Goal: Information Seeking & Learning: Learn about a topic

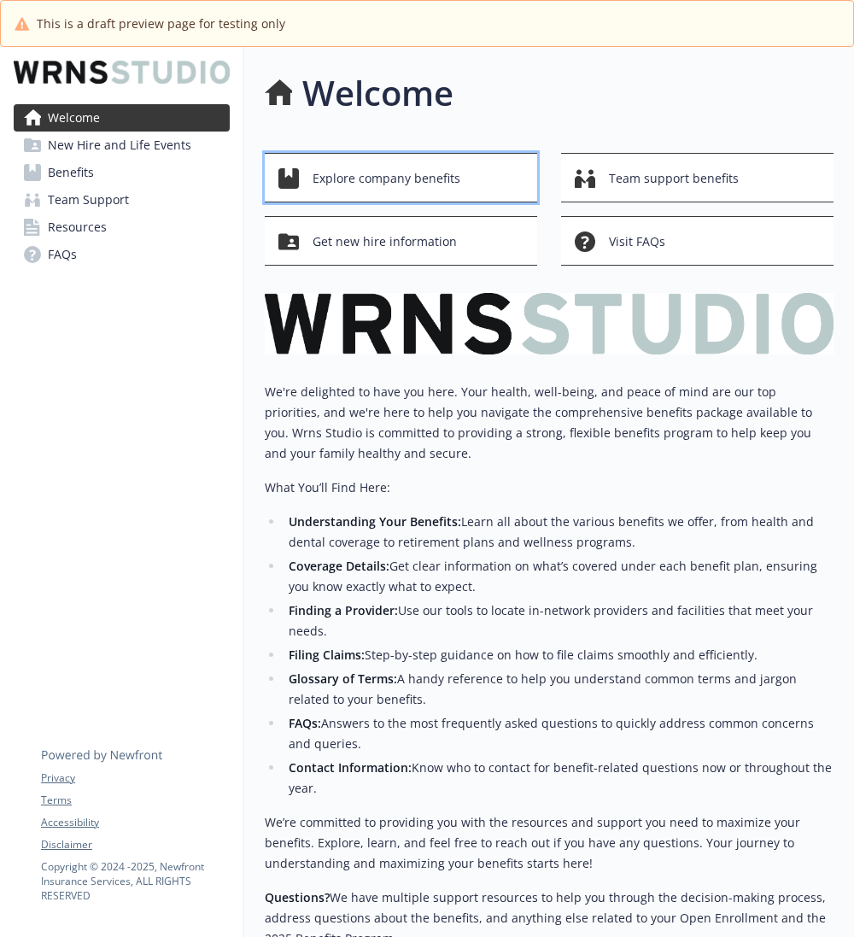
click at [347, 188] on span "Explore company benefits" at bounding box center [387, 178] width 148 height 32
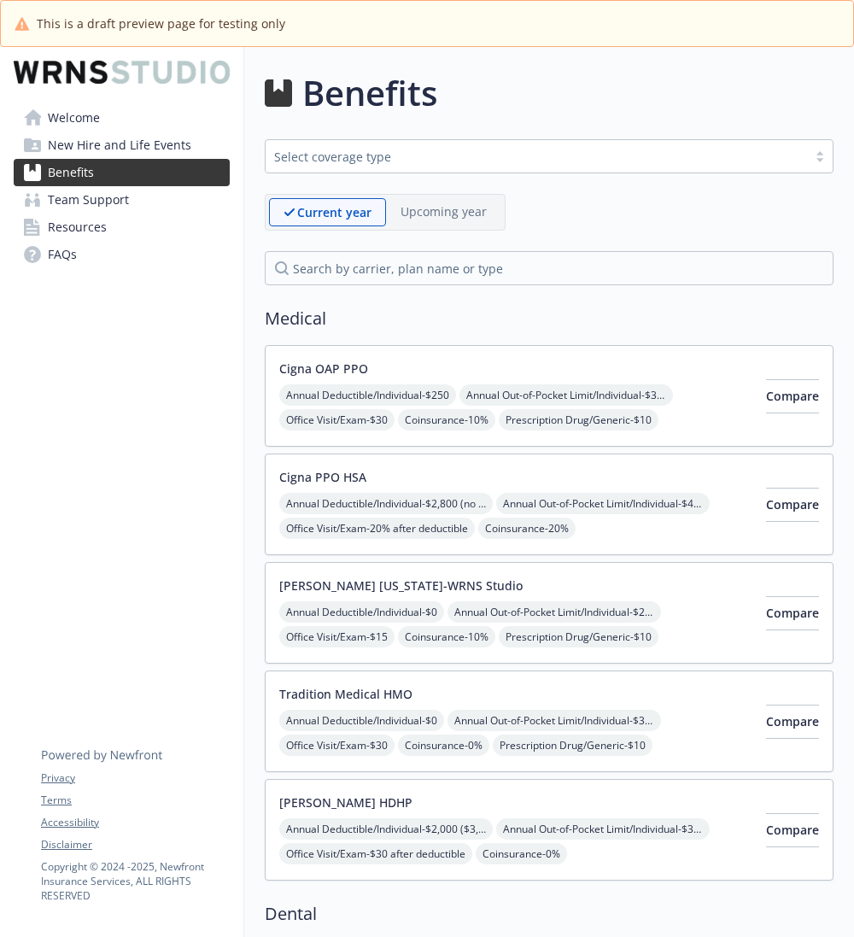
click at [615, 368] on div "Cigna OAP PPO Annual Deductible/Individual - $250 Annual Out-of-Pocket Limit/In…" at bounding box center [515, 396] width 473 height 73
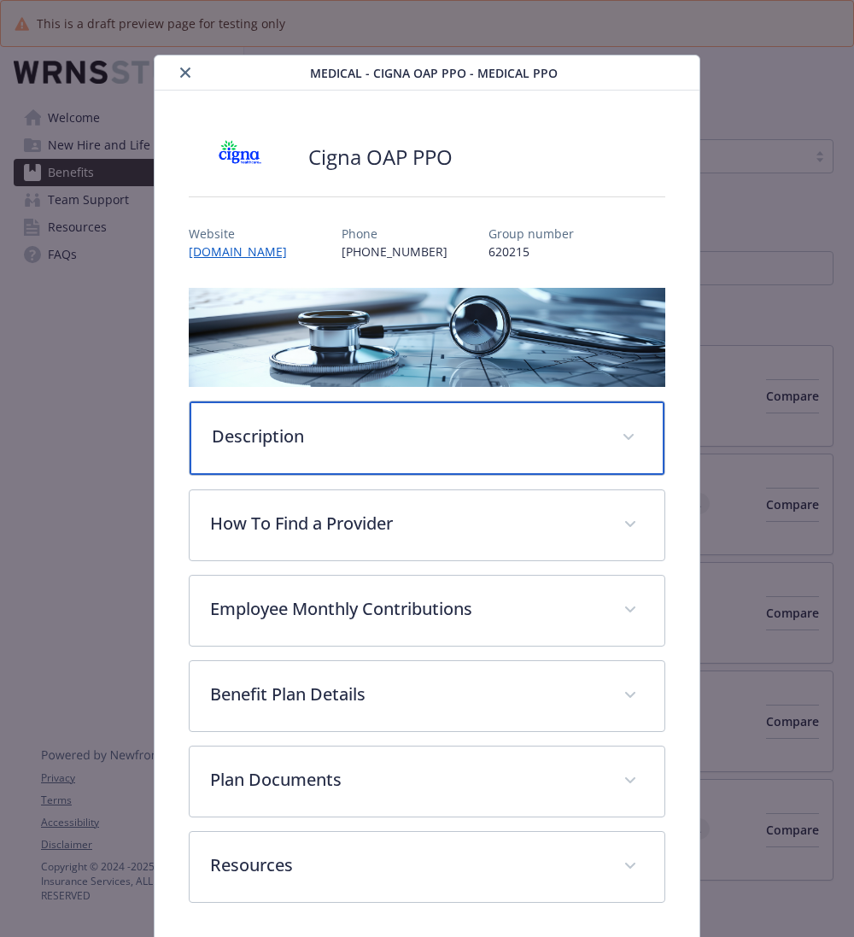
click at [301, 412] on div "Description" at bounding box center [427, 437] width 475 height 73
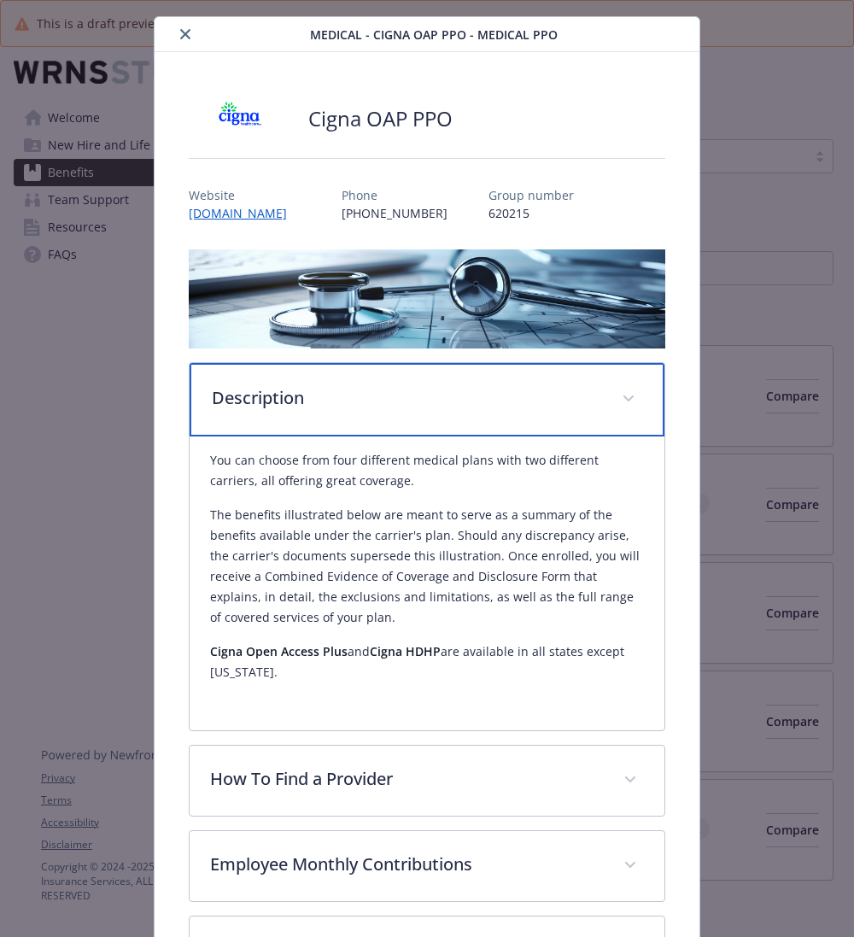
scroll to position [79, 0]
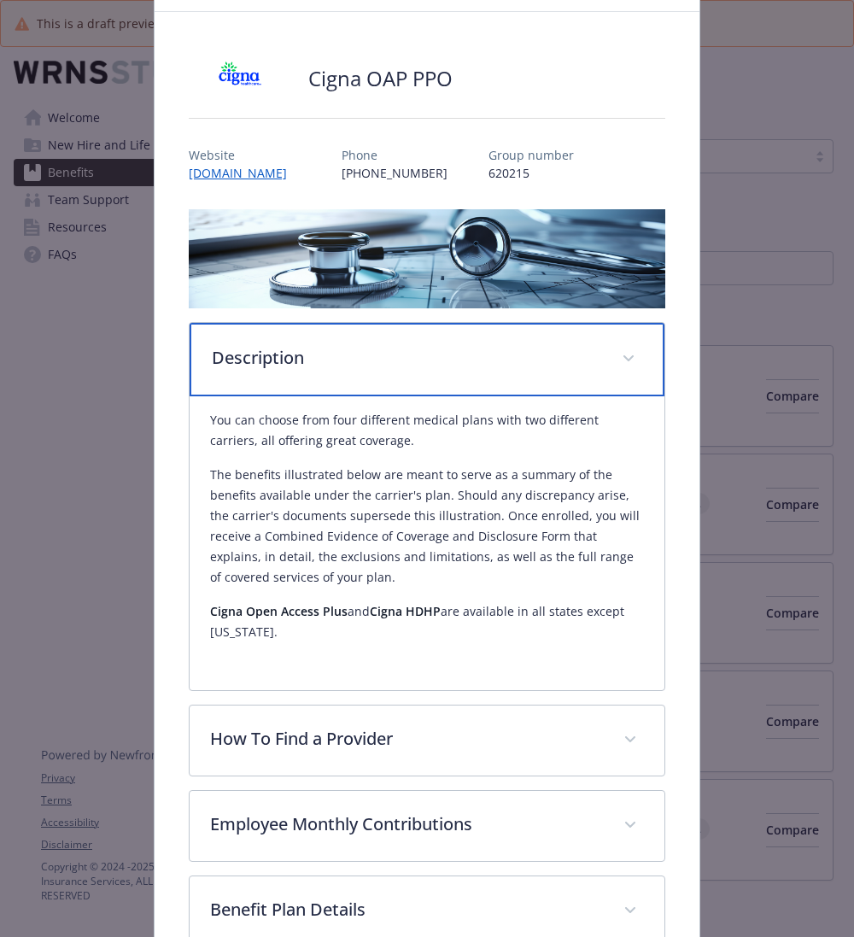
click at [442, 351] on p "Description" at bounding box center [406, 358] width 389 height 26
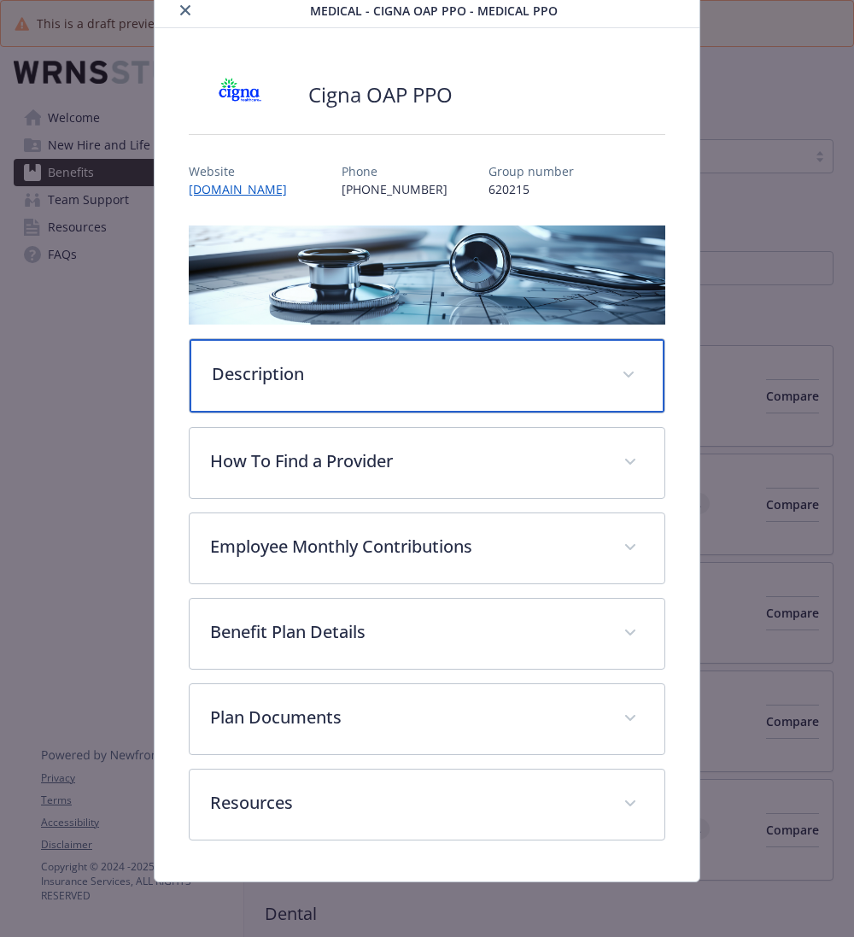
scroll to position [56, 0]
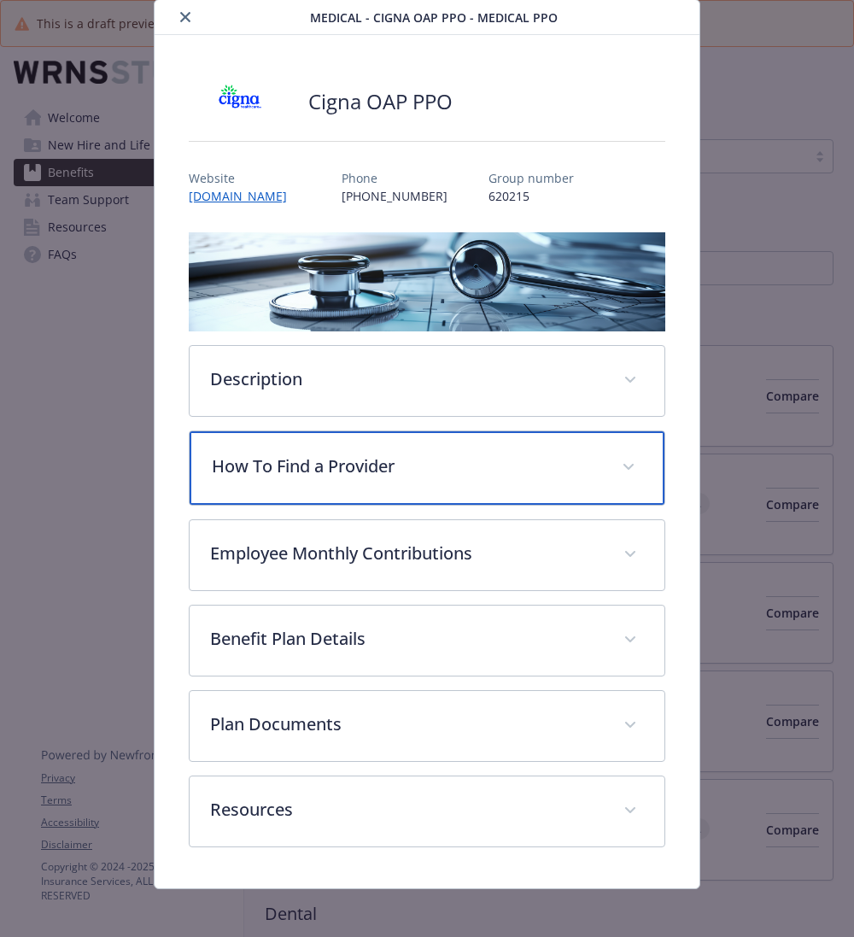
click at [439, 467] on p "How To Find a Provider" at bounding box center [406, 466] width 389 height 26
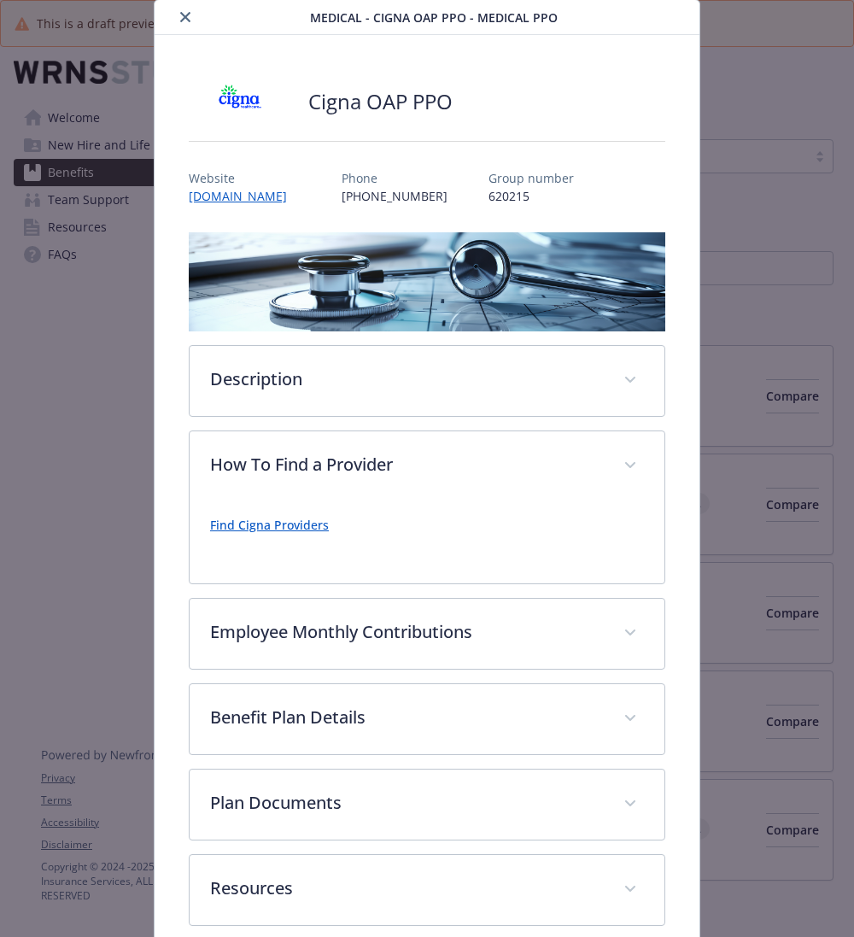
click at [260, 528] on link "Find Cigna Providers" at bounding box center [269, 525] width 119 height 16
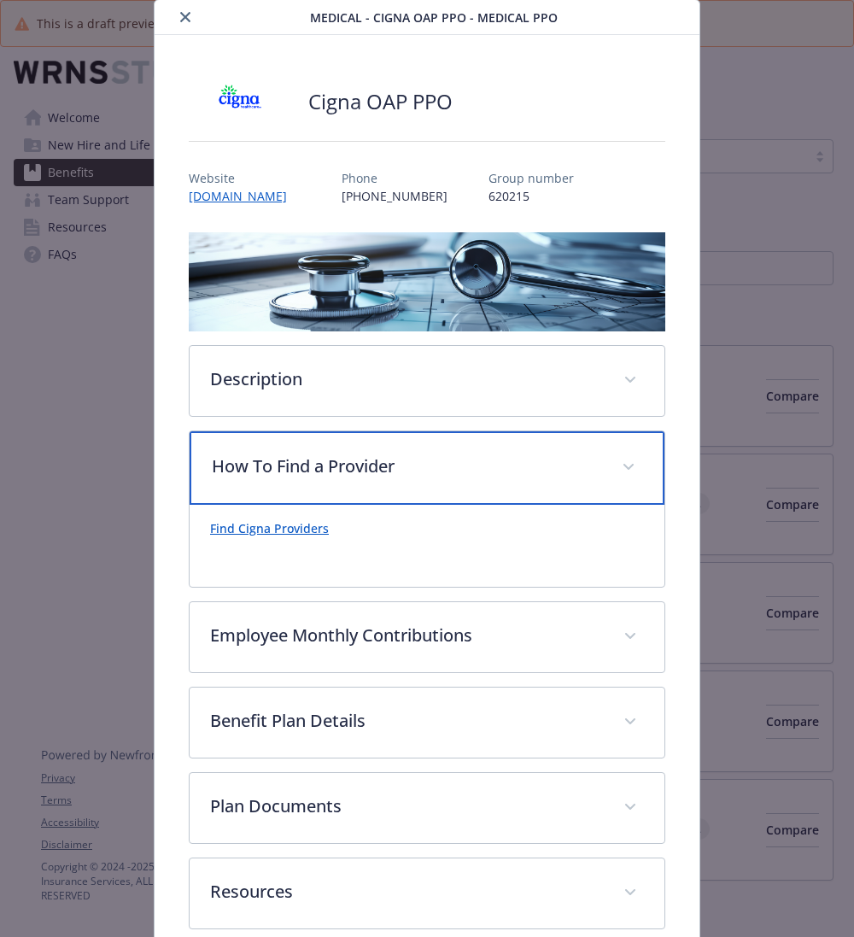
click at [513, 459] on p "How To Find a Provider" at bounding box center [406, 466] width 389 height 26
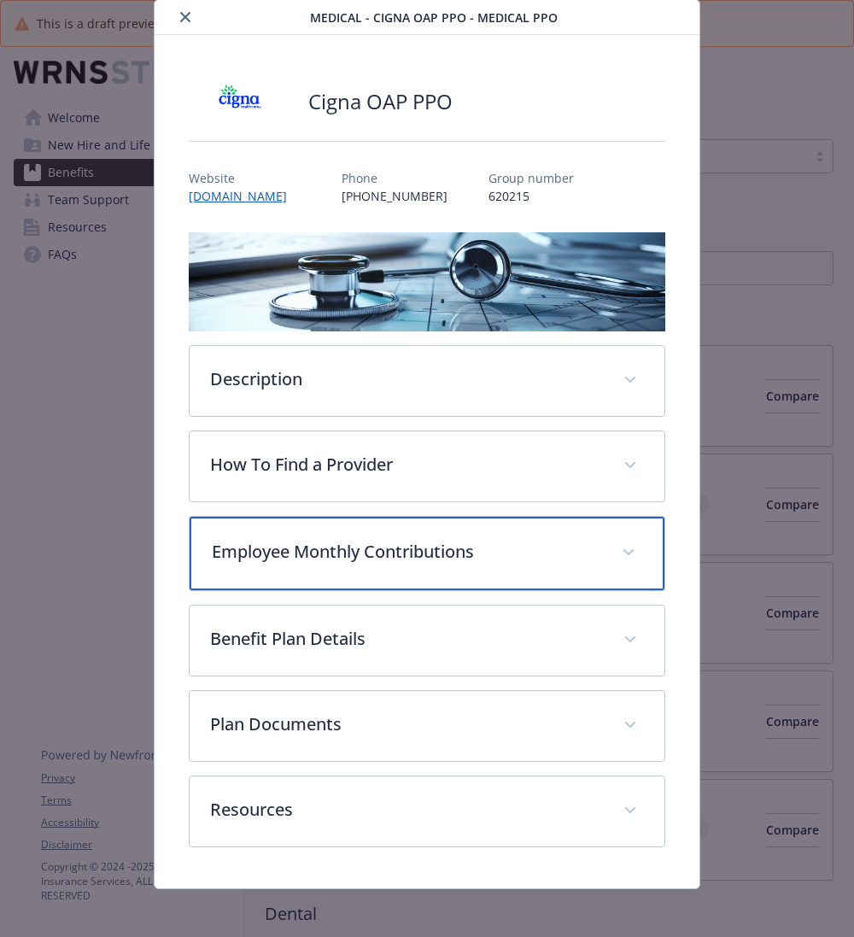
click at [456, 539] on p "Employee Monthly Contributions" at bounding box center [406, 552] width 389 height 26
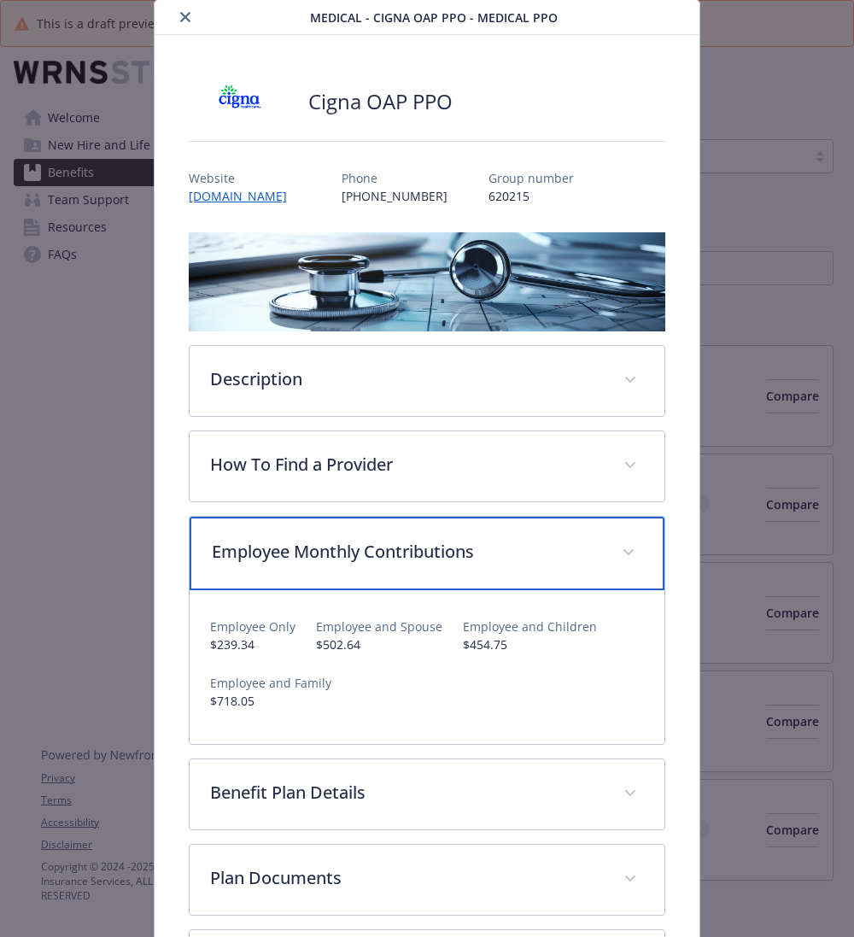
click at [622, 552] on span "details for plan Medical - Cigna OAP PPO - Medical PPO" at bounding box center [628, 552] width 27 height 27
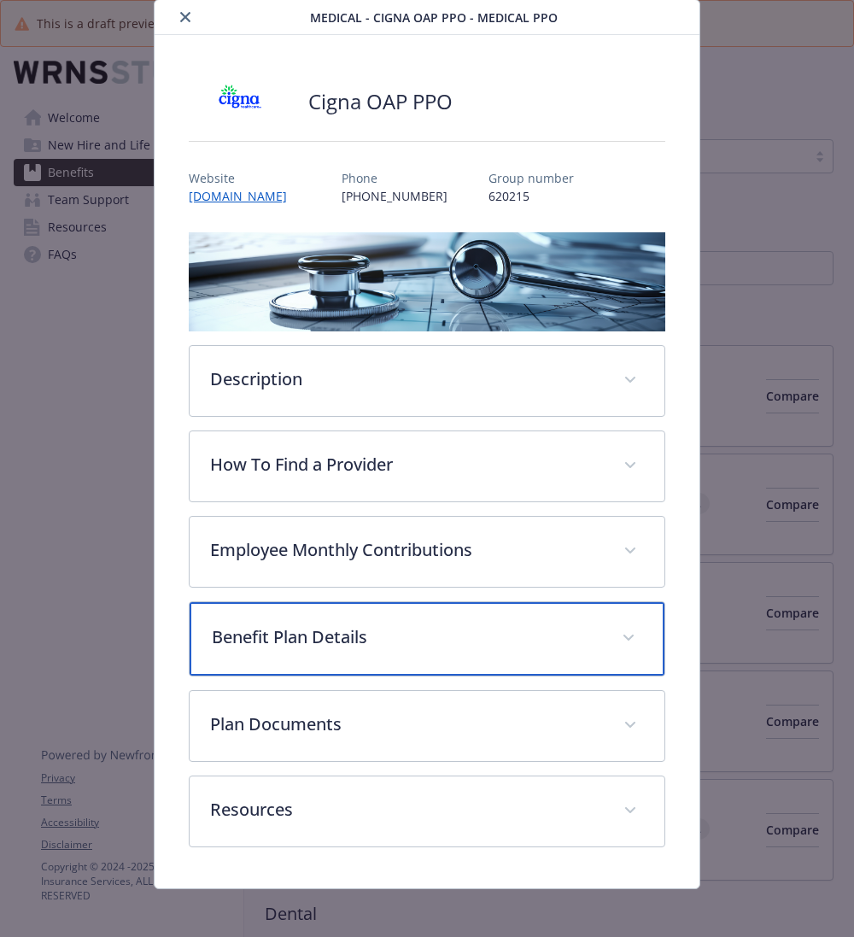
click at [381, 627] on p "Benefit Plan Details" at bounding box center [406, 637] width 389 height 26
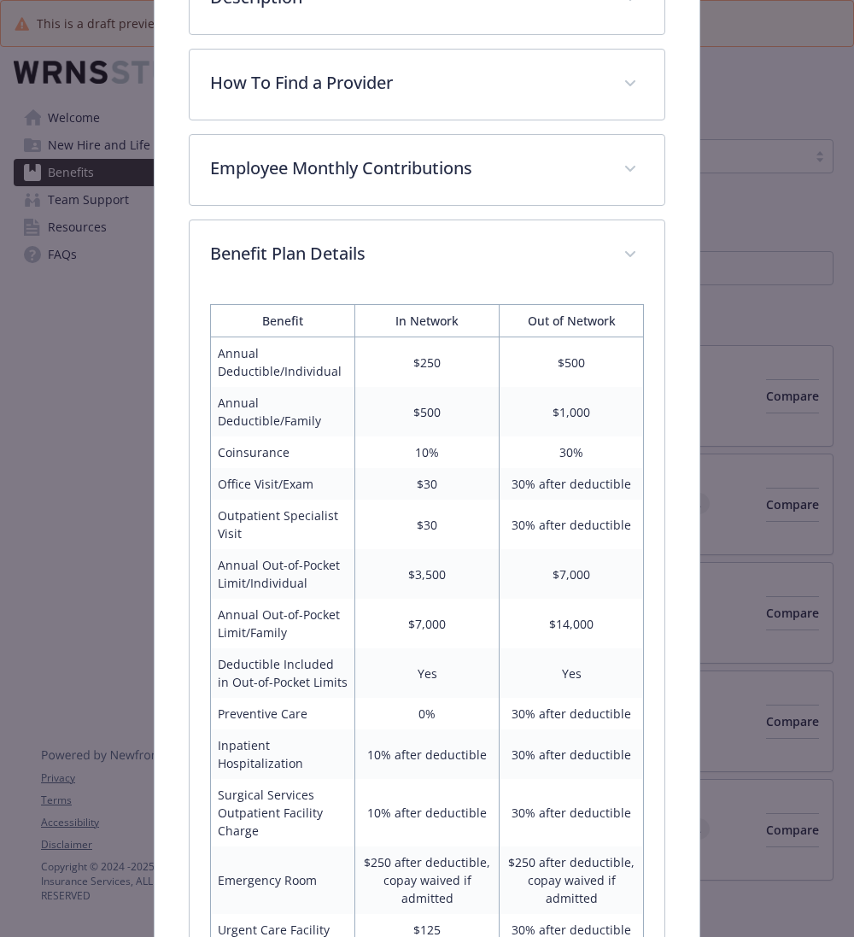
scroll to position [398, 0]
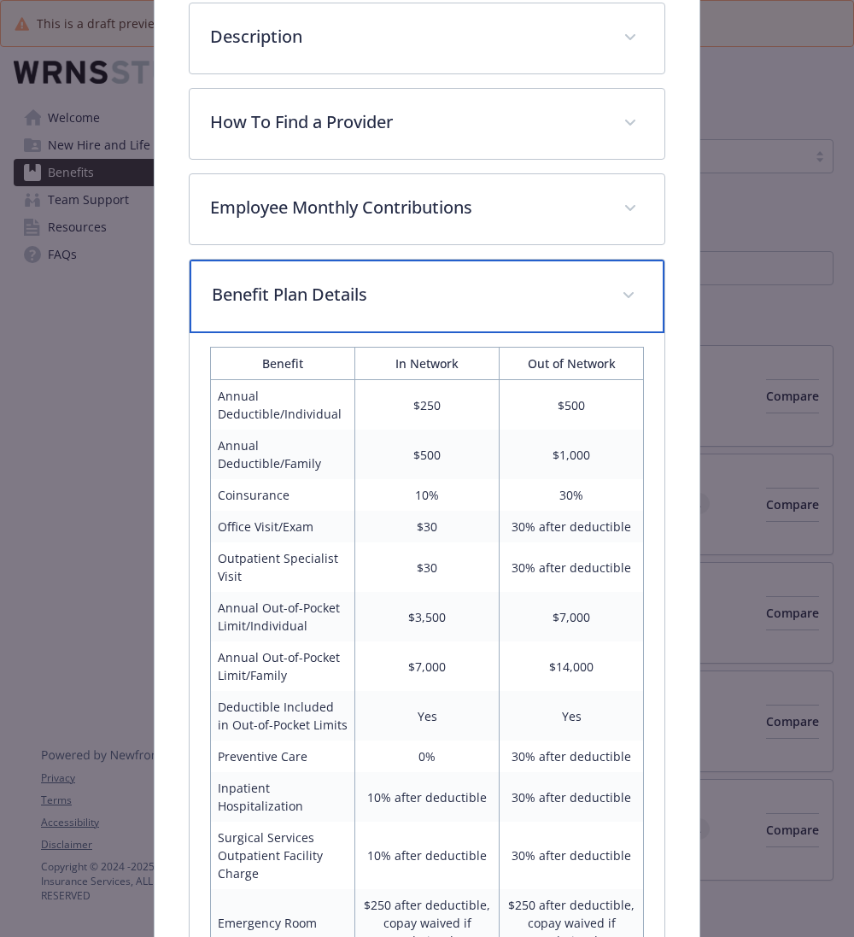
click at [476, 283] on p "Benefit Plan Details" at bounding box center [406, 295] width 389 height 26
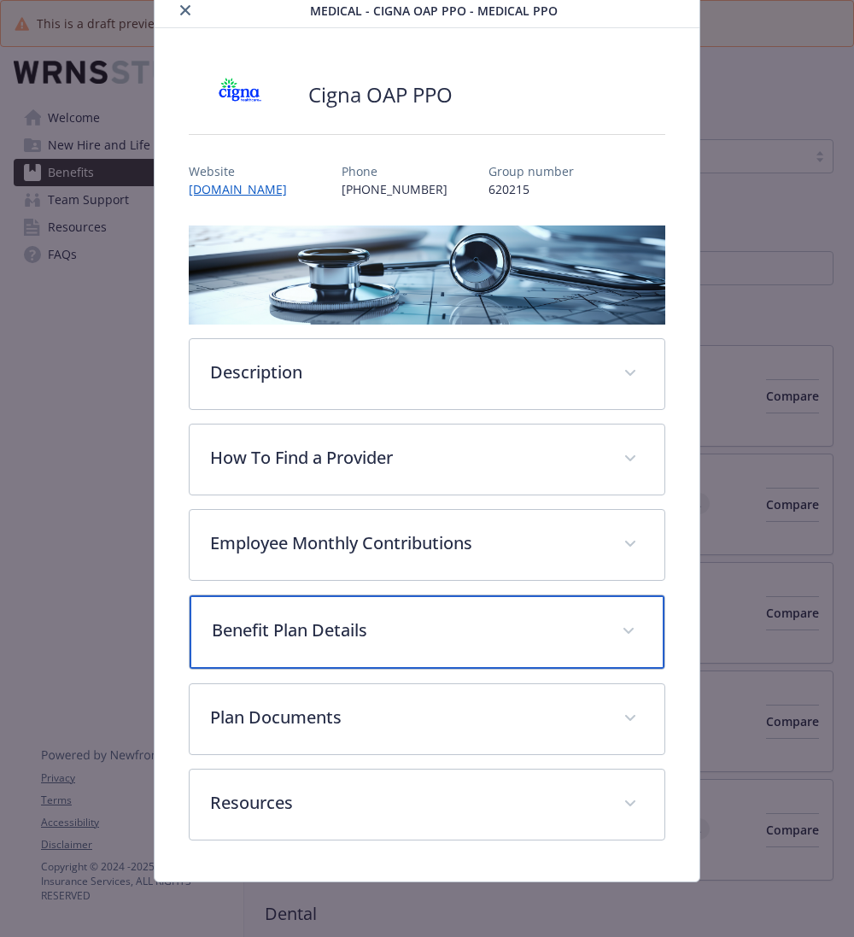
scroll to position [56, 0]
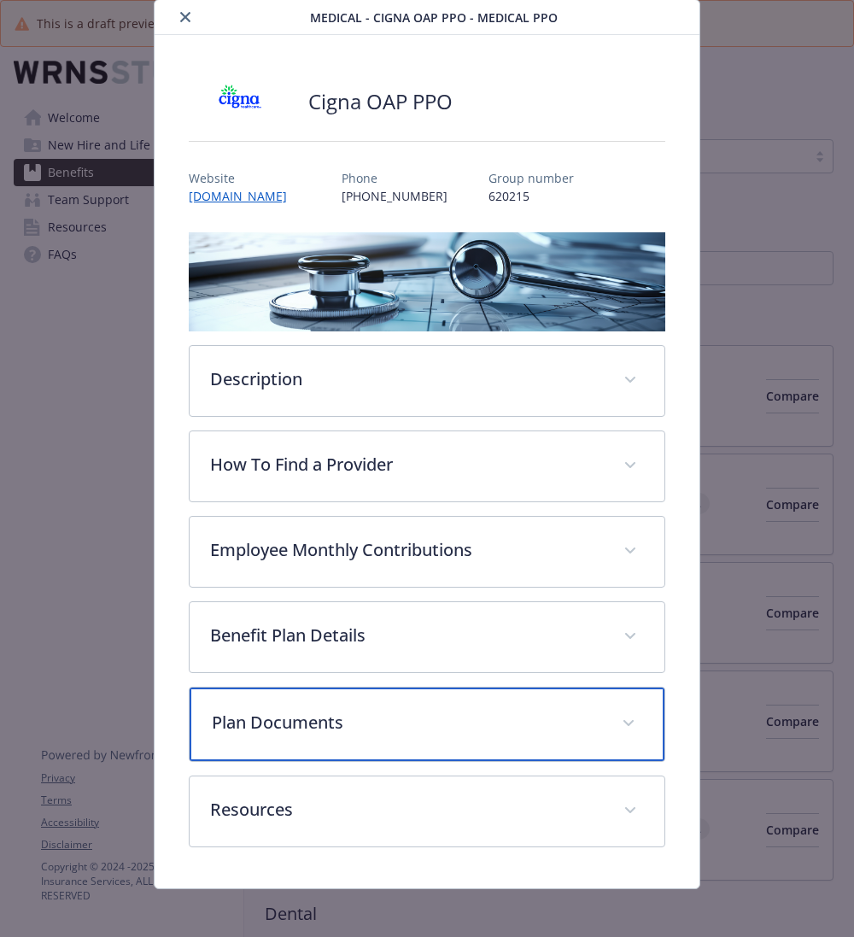
click at [321, 714] on p "Plan Documents" at bounding box center [406, 723] width 389 height 26
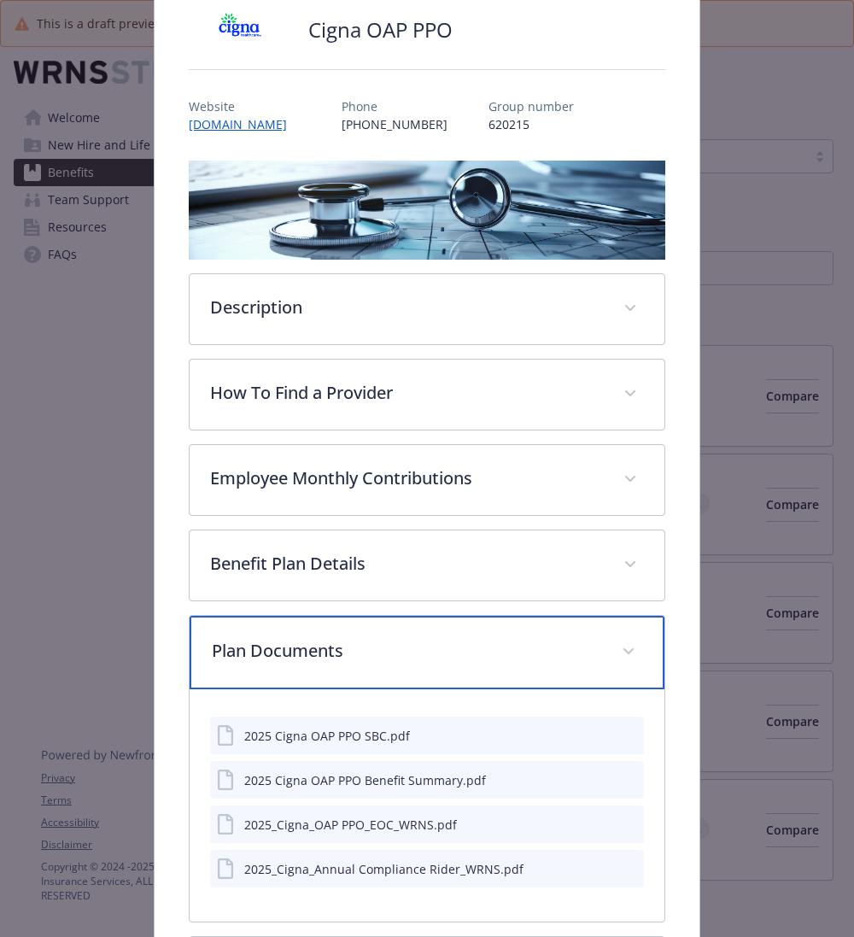
scroll to position [134, 0]
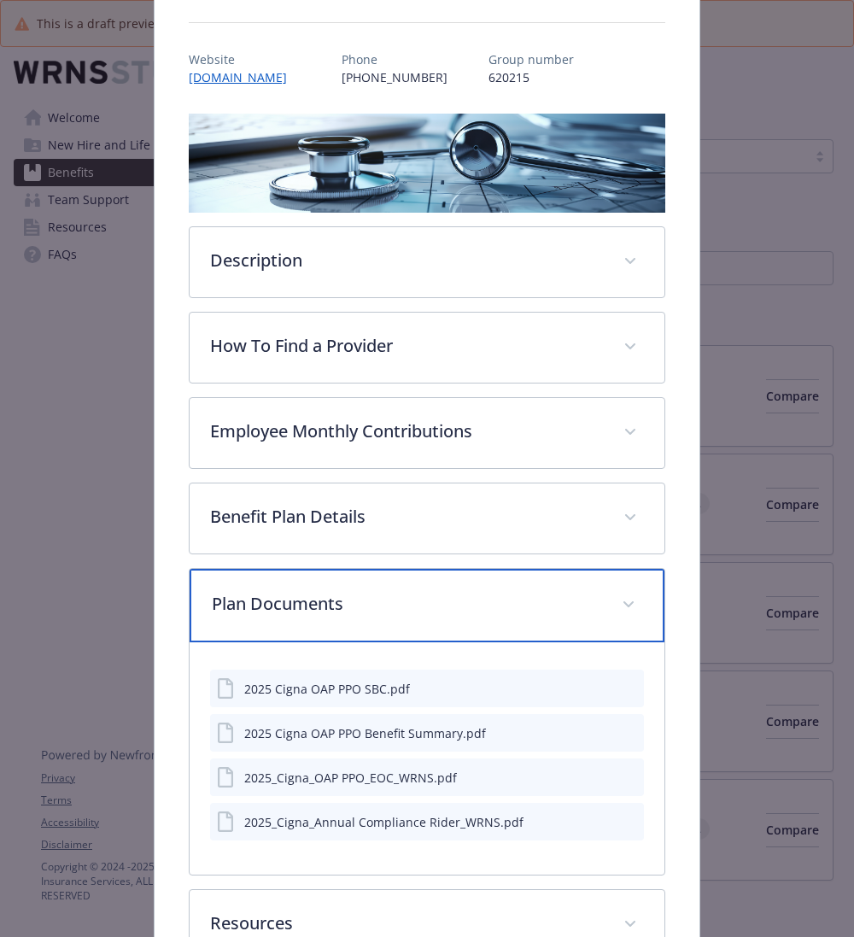
click at [502, 591] on p "Plan Documents" at bounding box center [406, 604] width 389 height 26
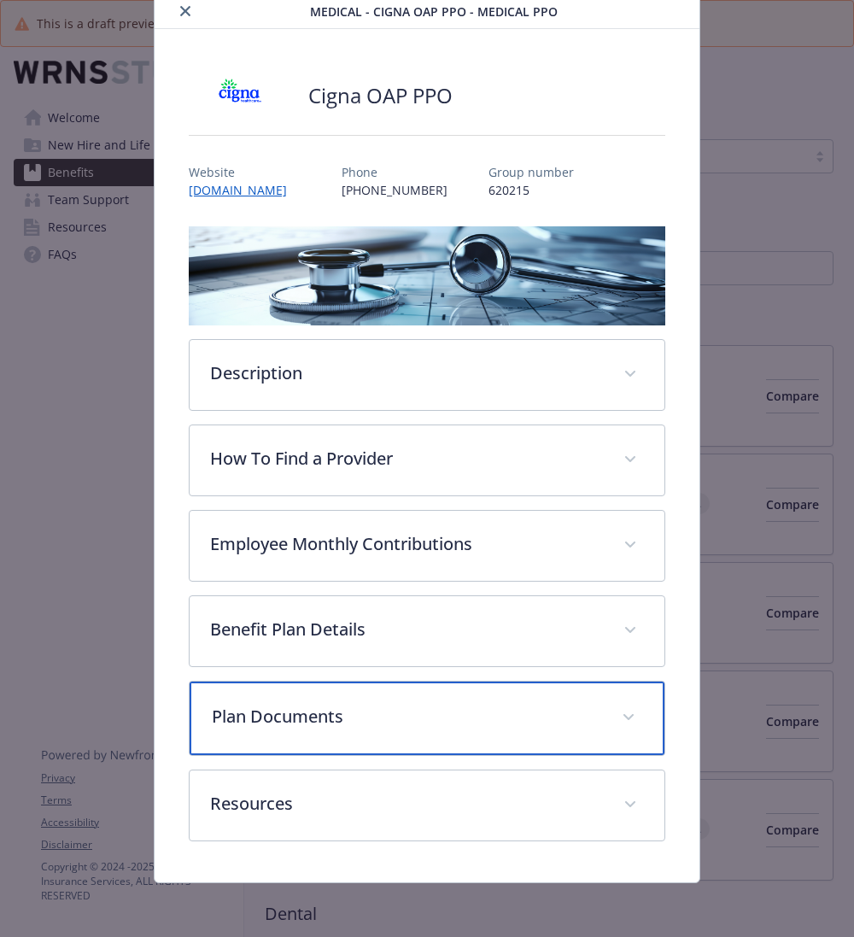
scroll to position [56, 0]
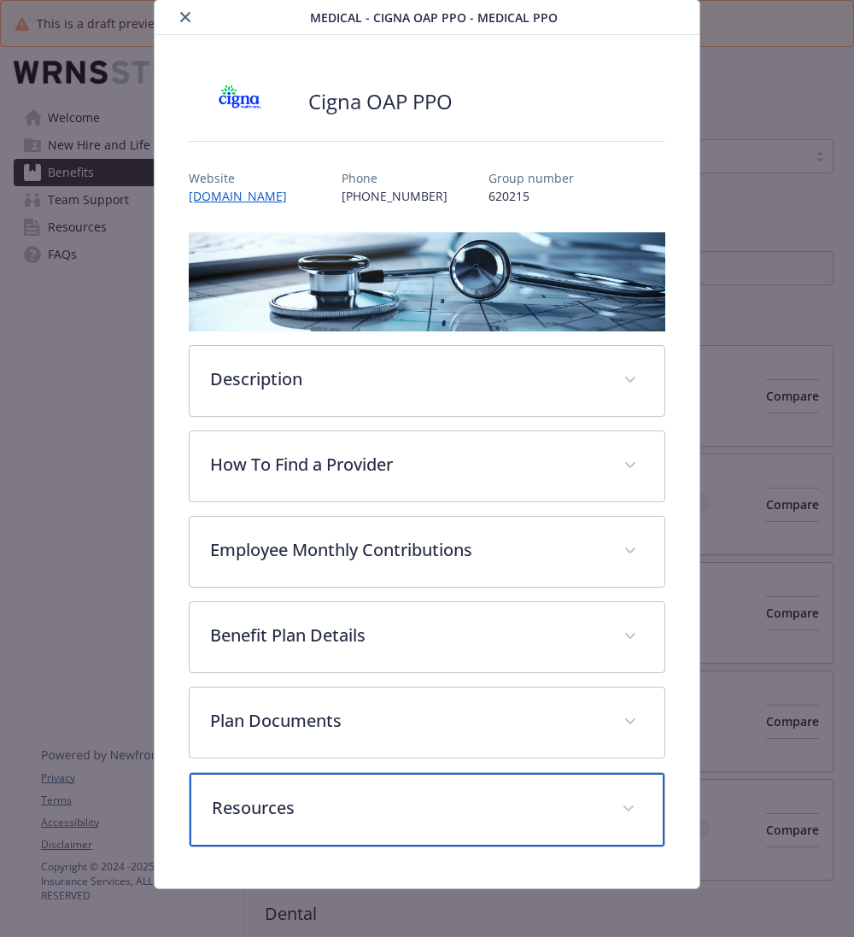
click at [390, 804] on p "Resources" at bounding box center [406, 808] width 389 height 26
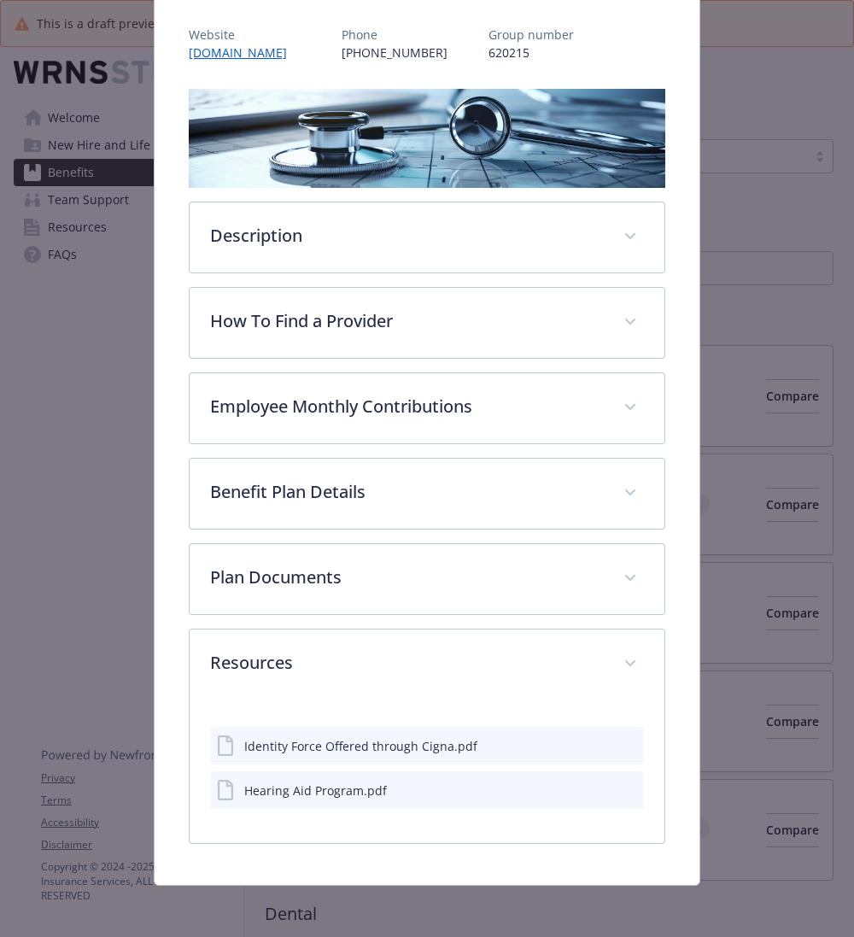
scroll to position [196, 0]
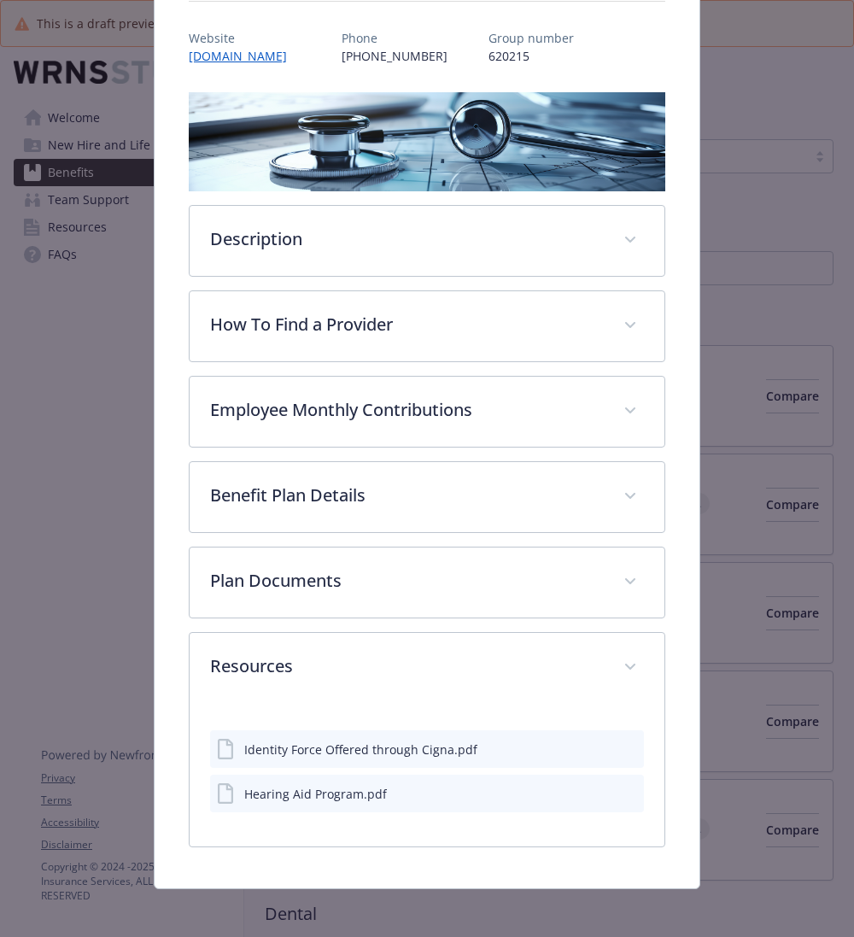
click at [621, 742] on icon "preview file" at bounding box center [627, 748] width 15 height 12
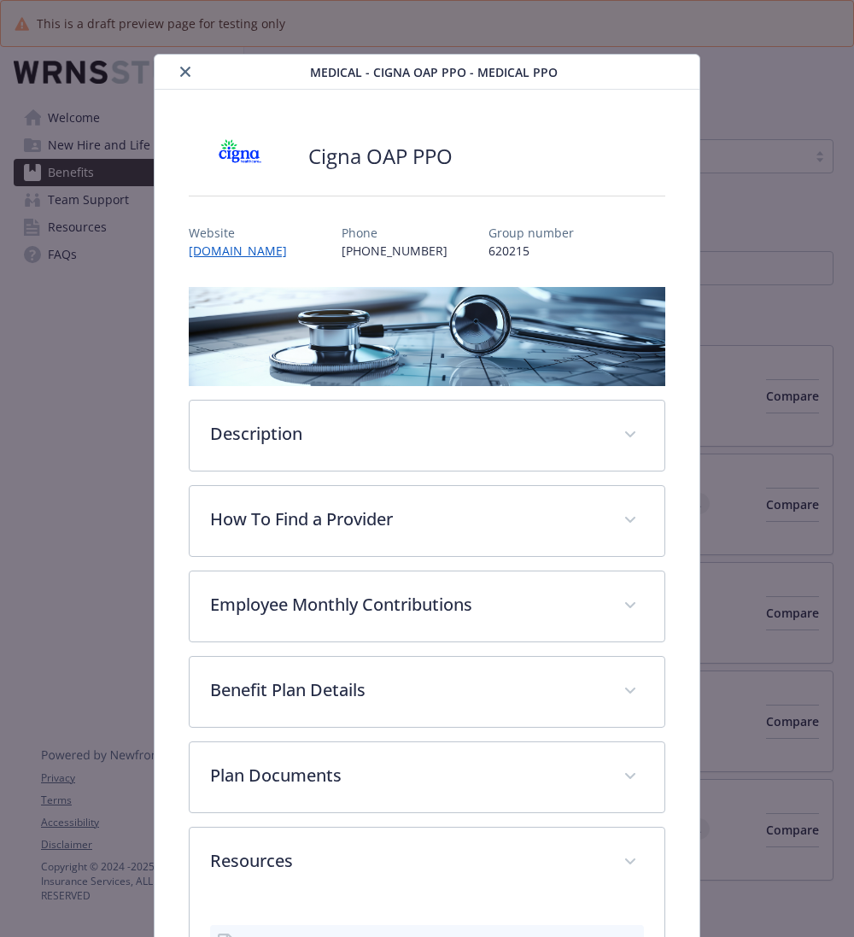
scroll to position [0, 0]
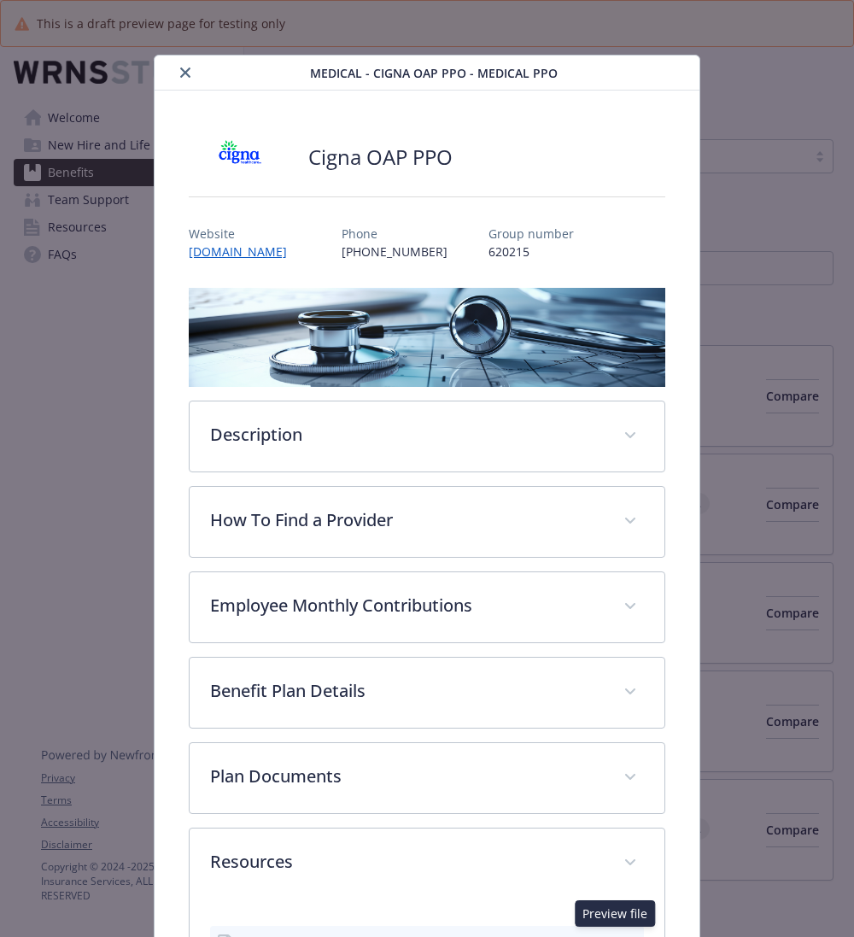
click at [183, 71] on icon "close" at bounding box center [185, 72] width 10 height 10
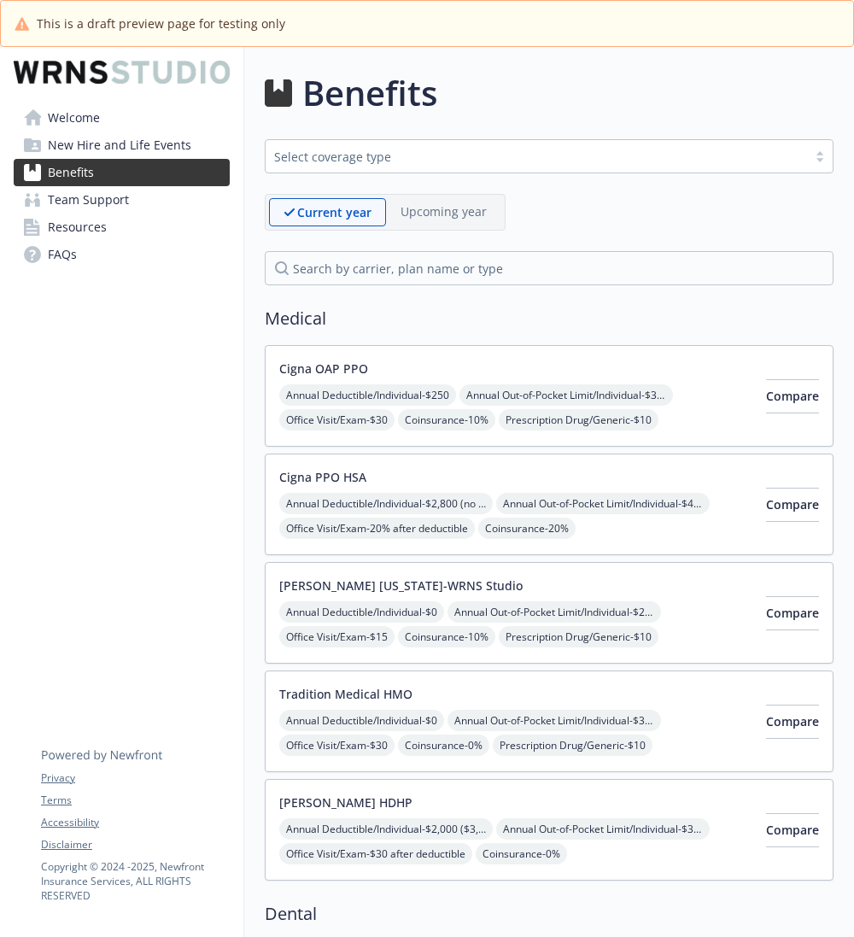
click at [554, 478] on div "Cigna PPO HSA Annual Deductible/Individual - $2,800 (no more than $3,300 per in…" at bounding box center [515, 504] width 473 height 73
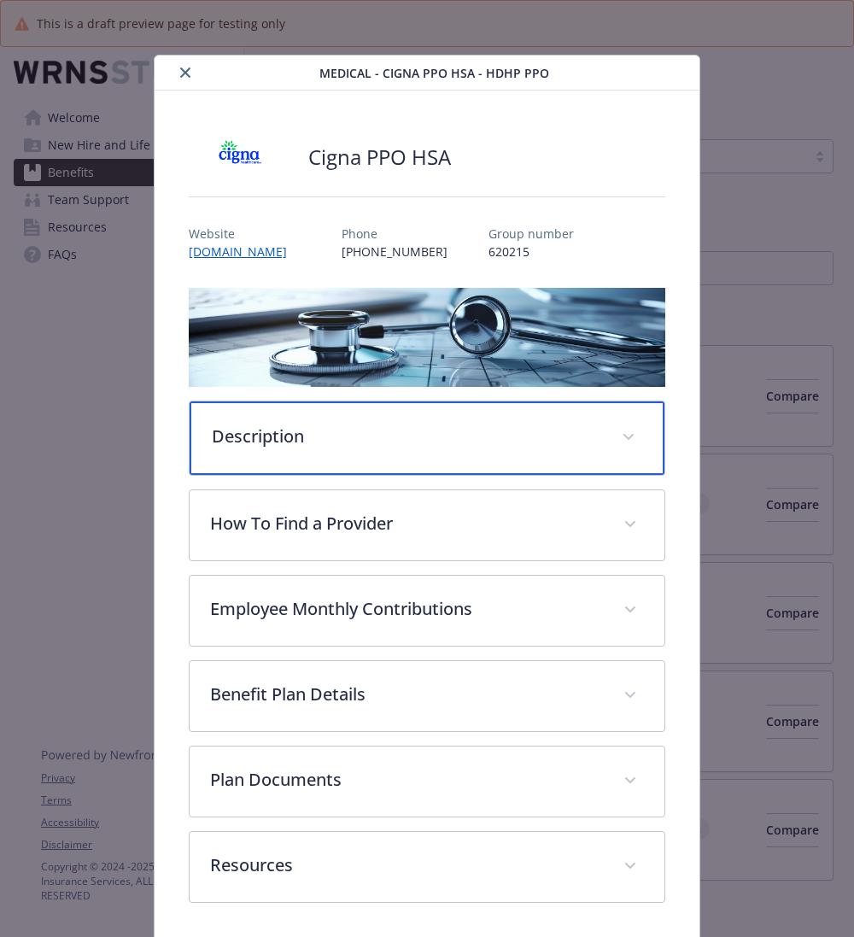
click at [463, 427] on p "Description" at bounding box center [406, 437] width 389 height 26
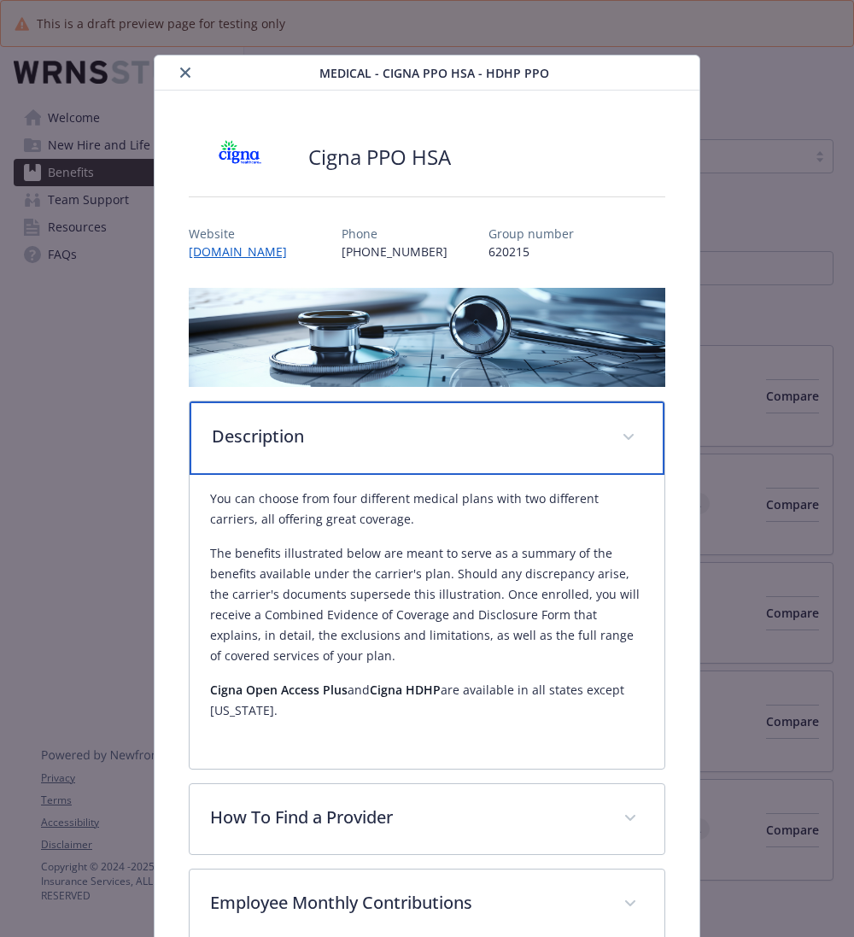
click at [547, 442] on p "Description" at bounding box center [406, 437] width 389 height 26
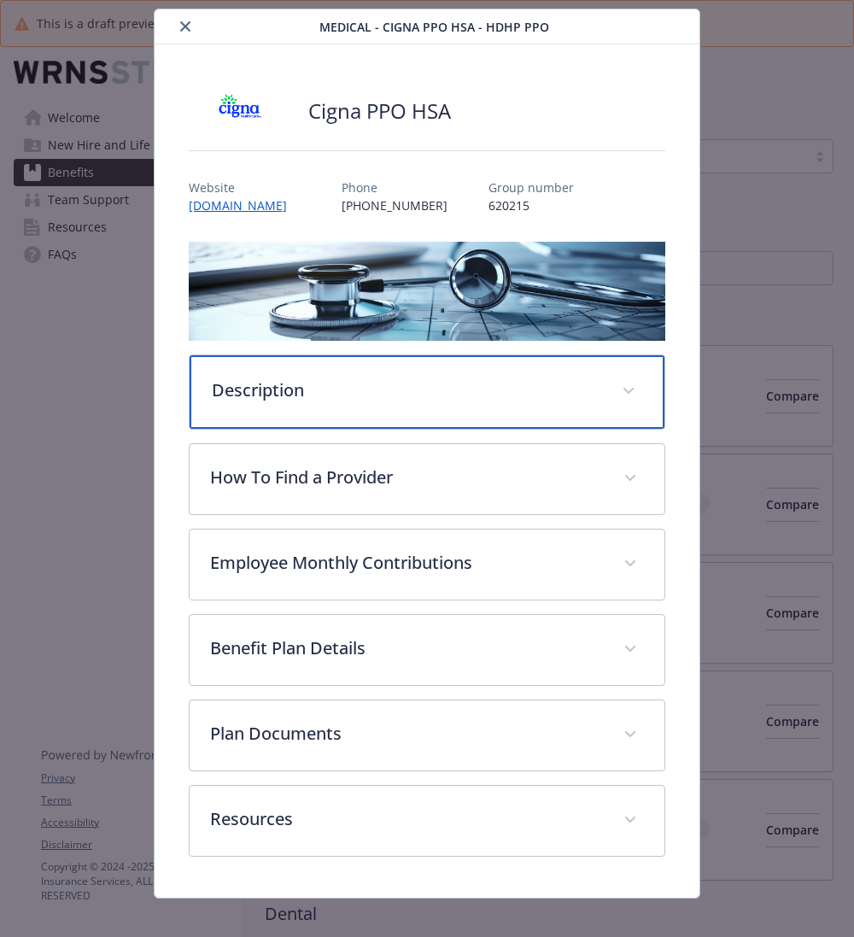
scroll to position [56, 0]
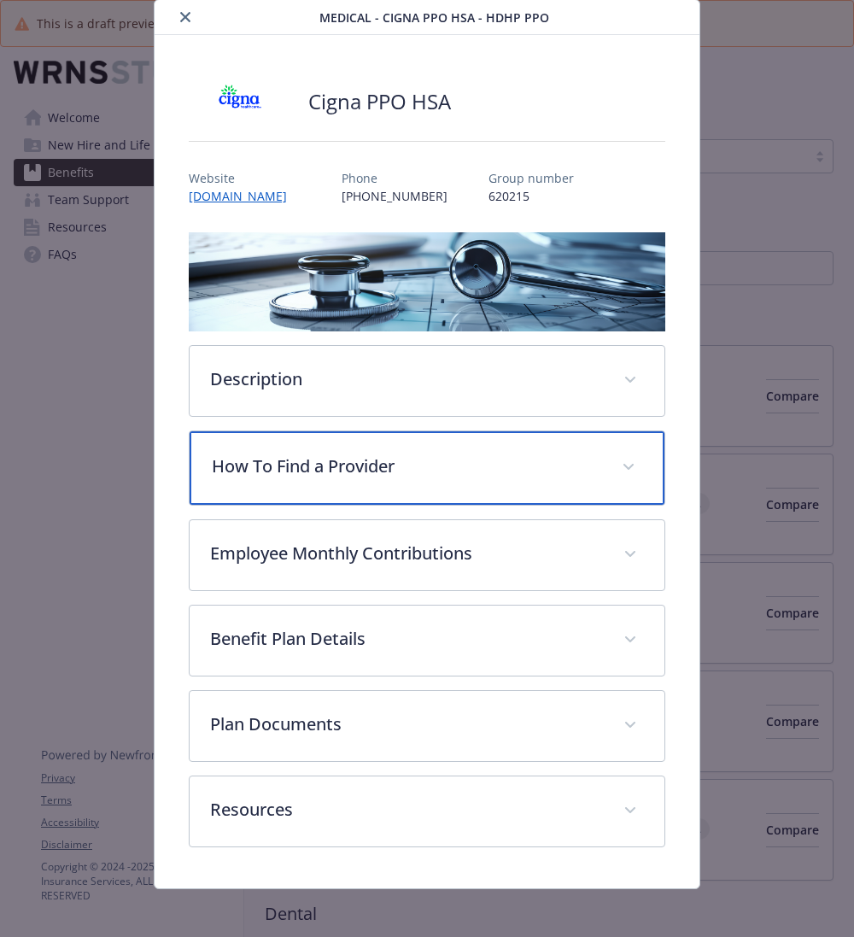
click at [483, 466] on p "How To Find a Provider" at bounding box center [406, 466] width 389 height 26
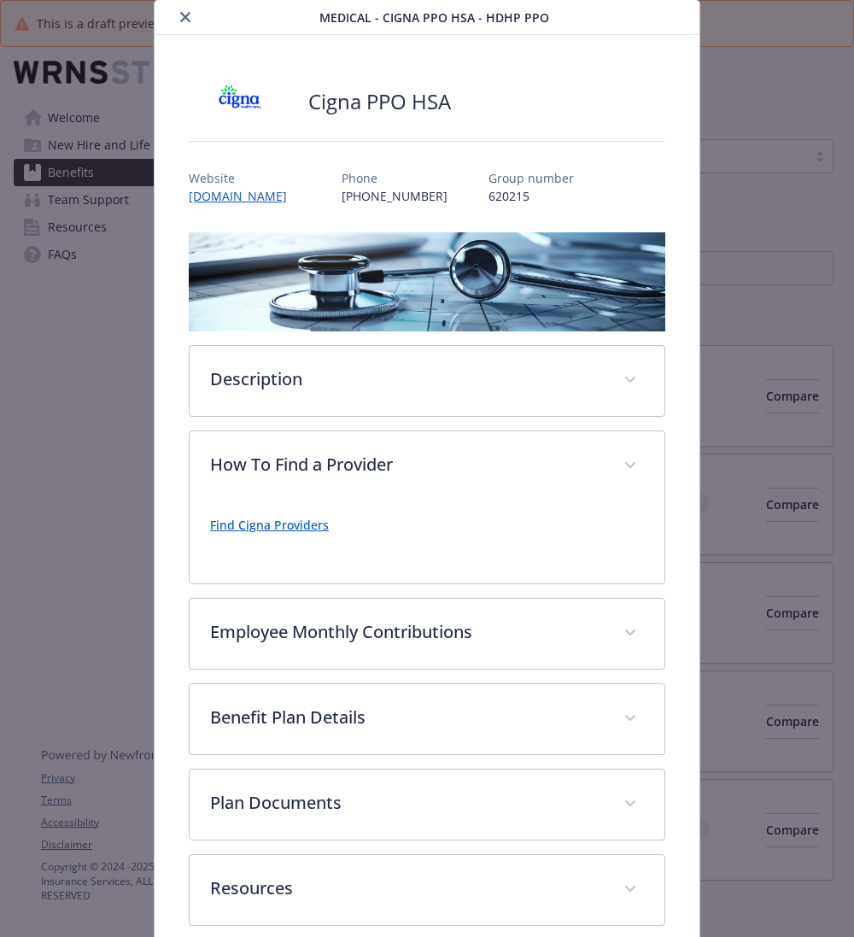
click at [289, 524] on link "Find Cigna Providers" at bounding box center [269, 525] width 119 height 16
click at [441, 515] on p "Find Cigna Providers" at bounding box center [427, 525] width 434 height 20
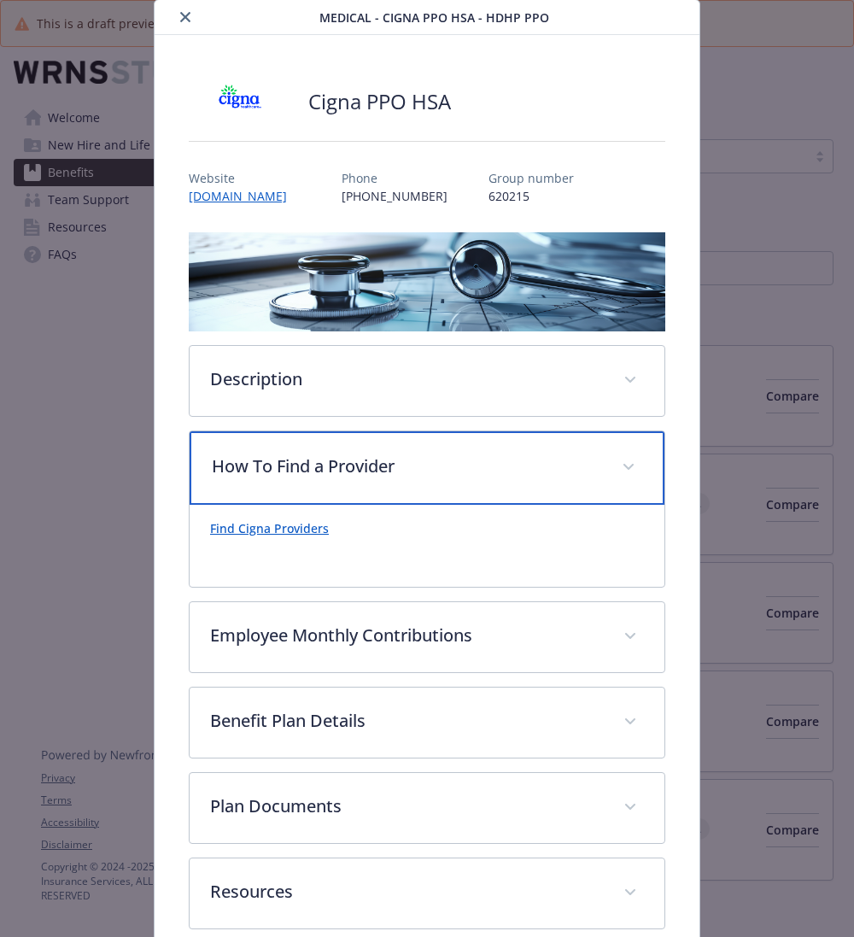
click at [479, 485] on div "How To Find a Provider" at bounding box center [427, 467] width 475 height 73
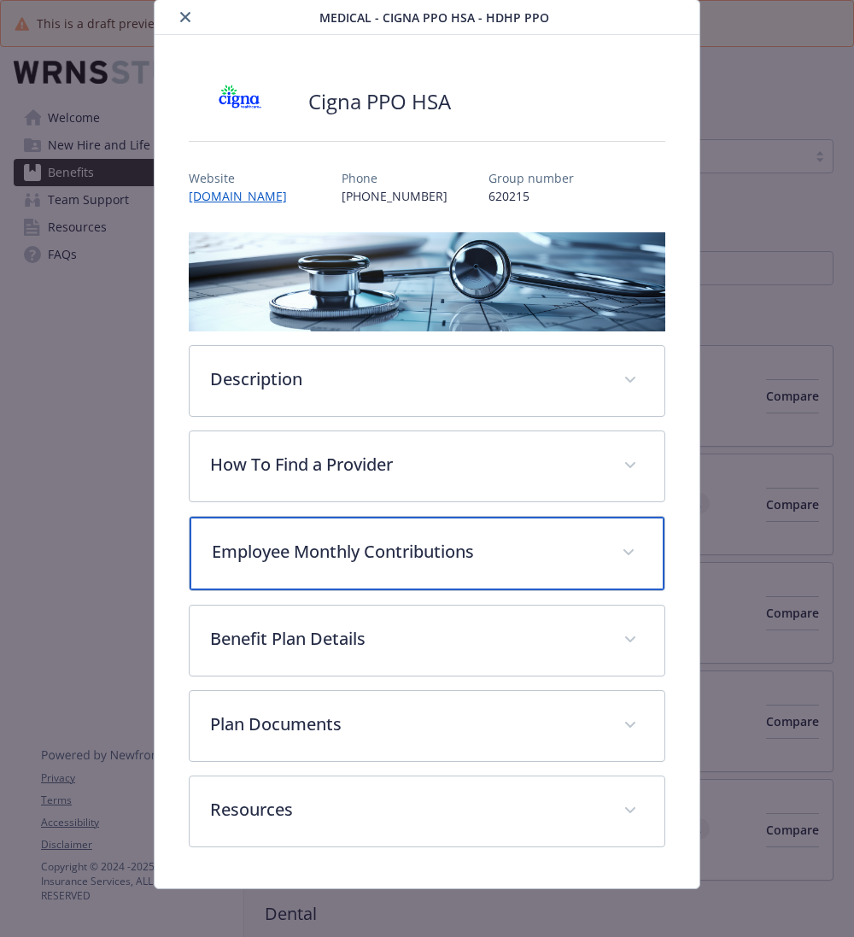
click at [478, 529] on div "Employee Monthly Contributions" at bounding box center [427, 553] width 475 height 73
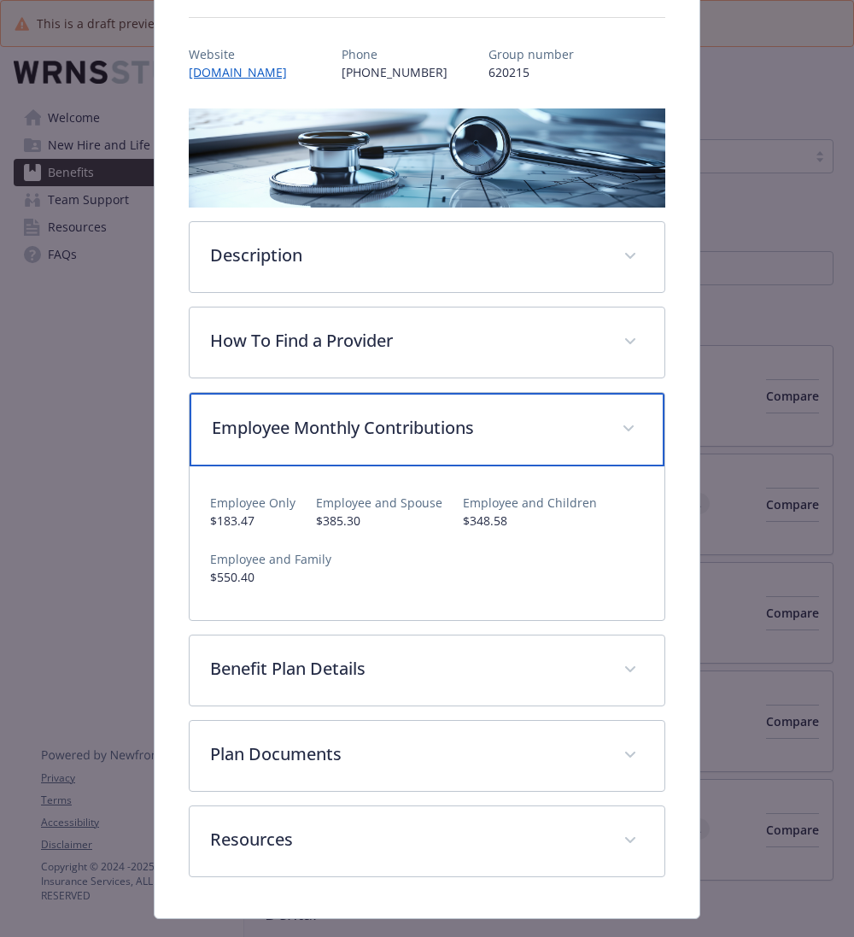
click at [516, 415] on p "Employee Monthly Contributions" at bounding box center [406, 428] width 389 height 26
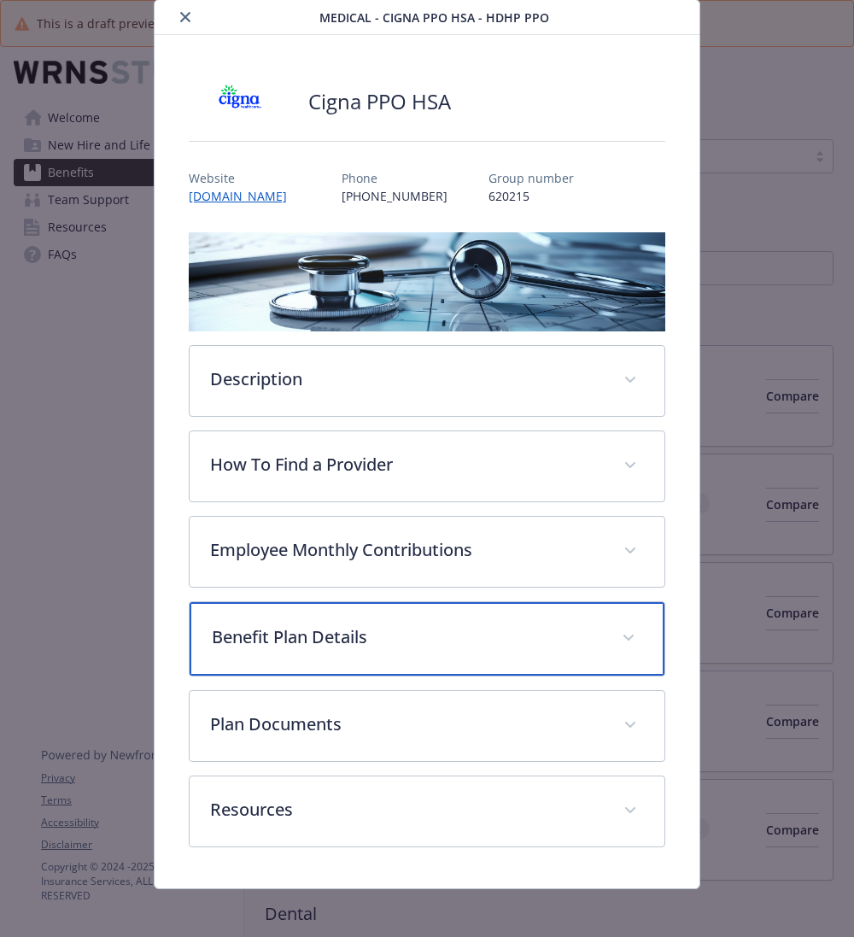
click at [455, 612] on div "Benefit Plan Details" at bounding box center [427, 638] width 475 height 73
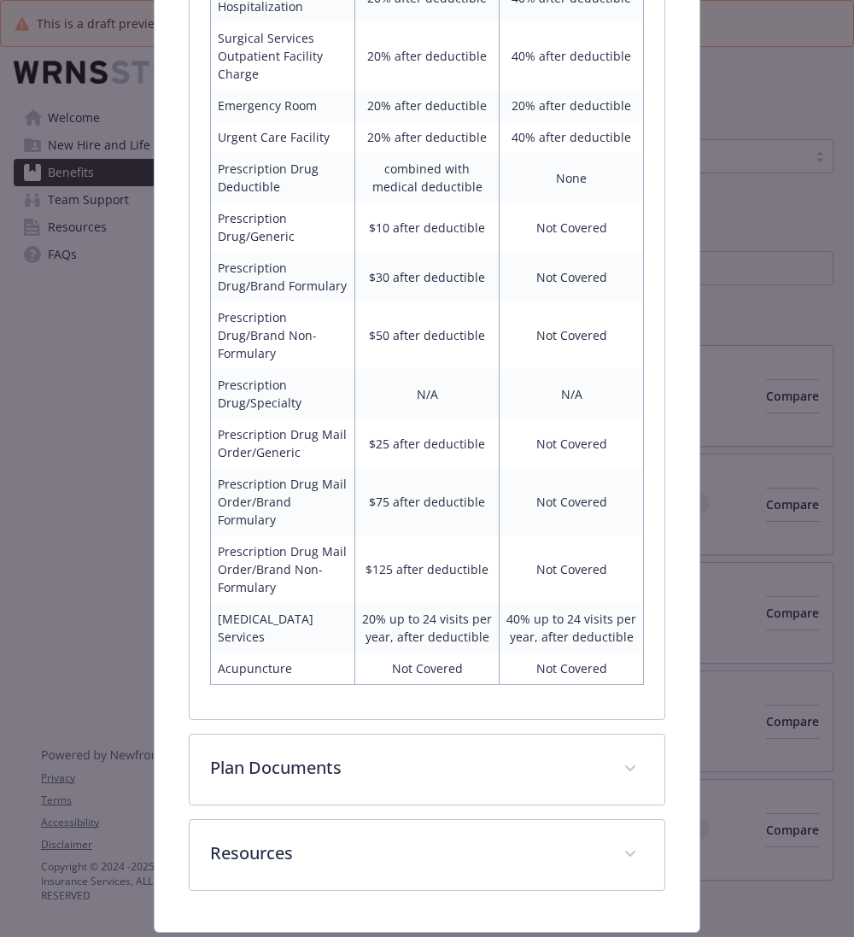
scroll to position [1235, 0]
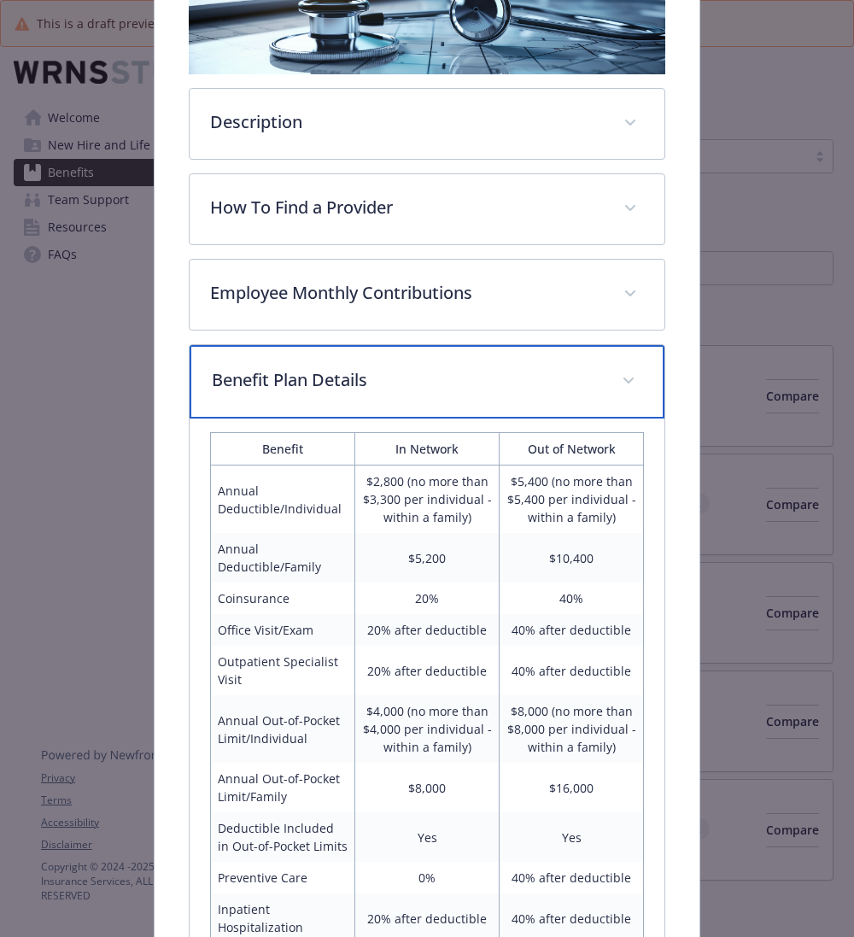
click at [619, 367] on span "details for plan Medical - Cigna PPO HSA - HDHP PPO" at bounding box center [628, 380] width 27 height 27
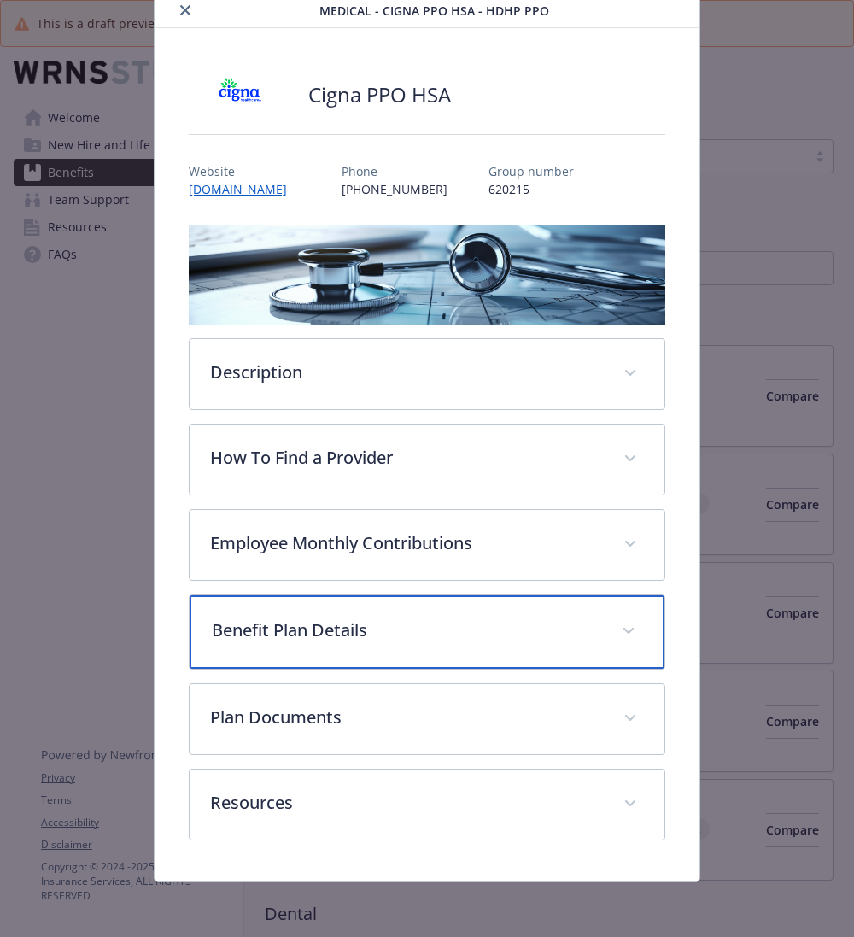
scroll to position [56, 0]
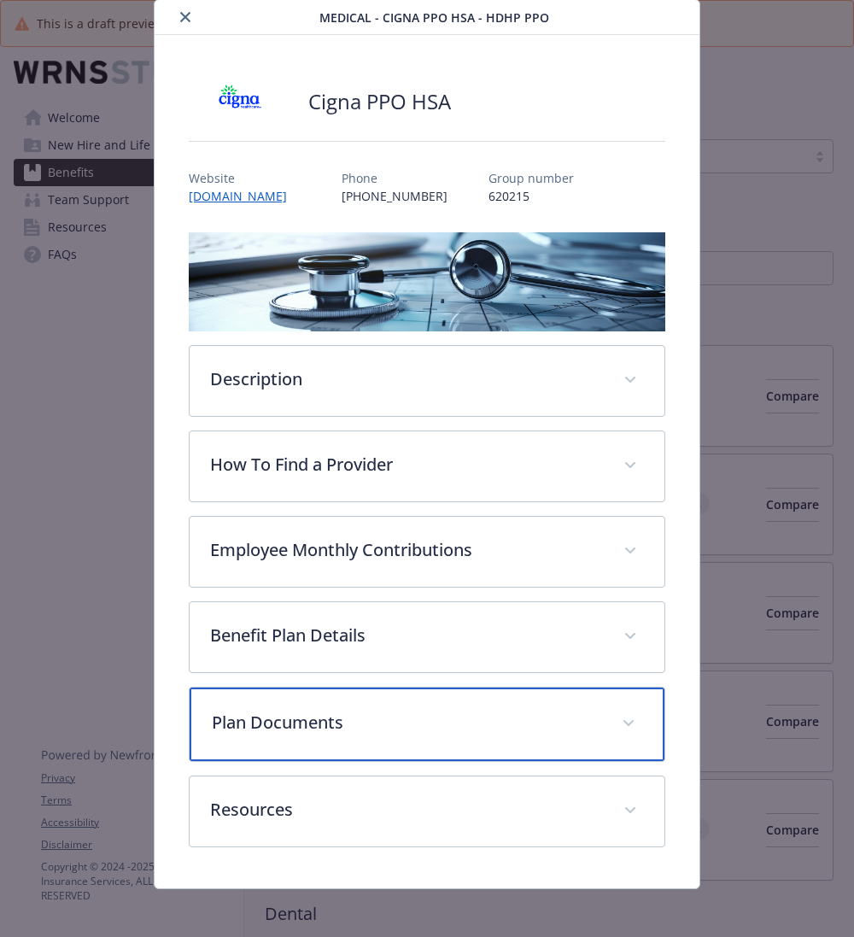
click at [496, 699] on div "Plan Documents" at bounding box center [427, 723] width 475 height 73
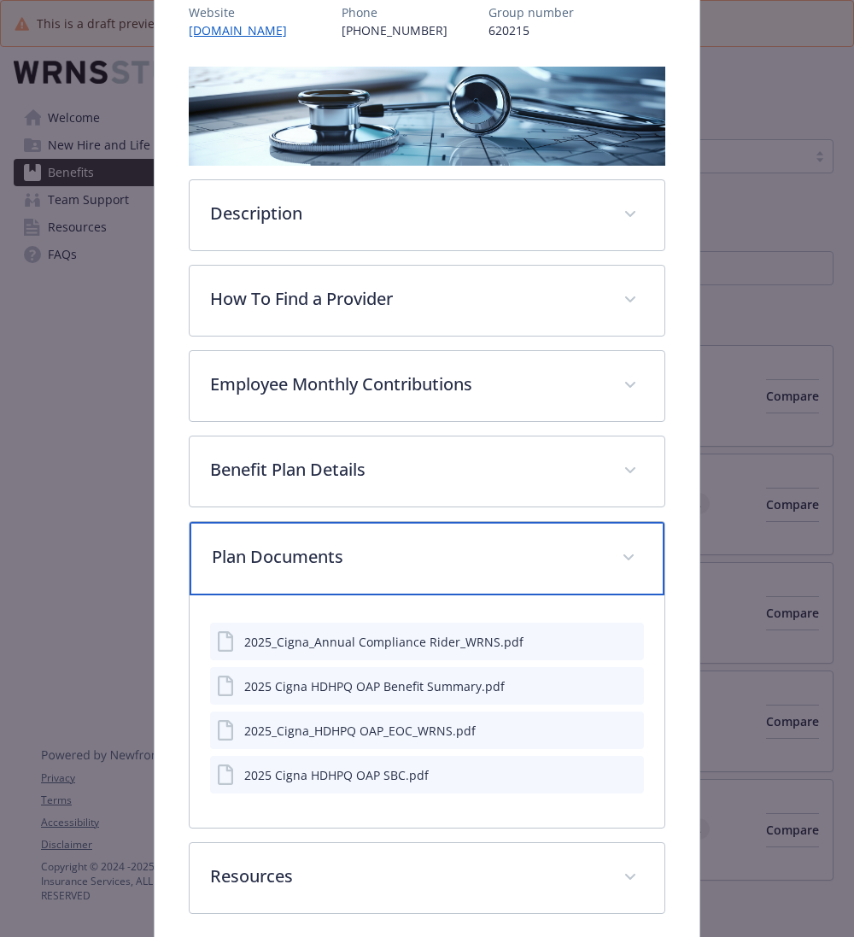
scroll to position [288, 0]
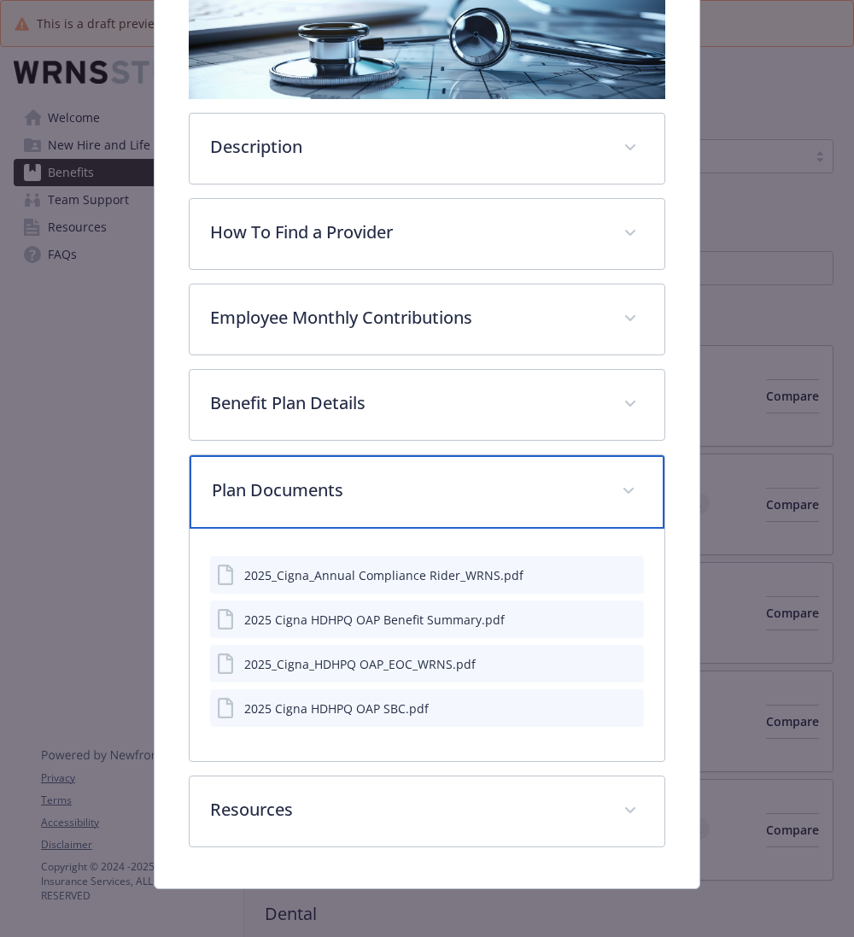
click at [475, 481] on p "Plan Documents" at bounding box center [406, 490] width 389 height 26
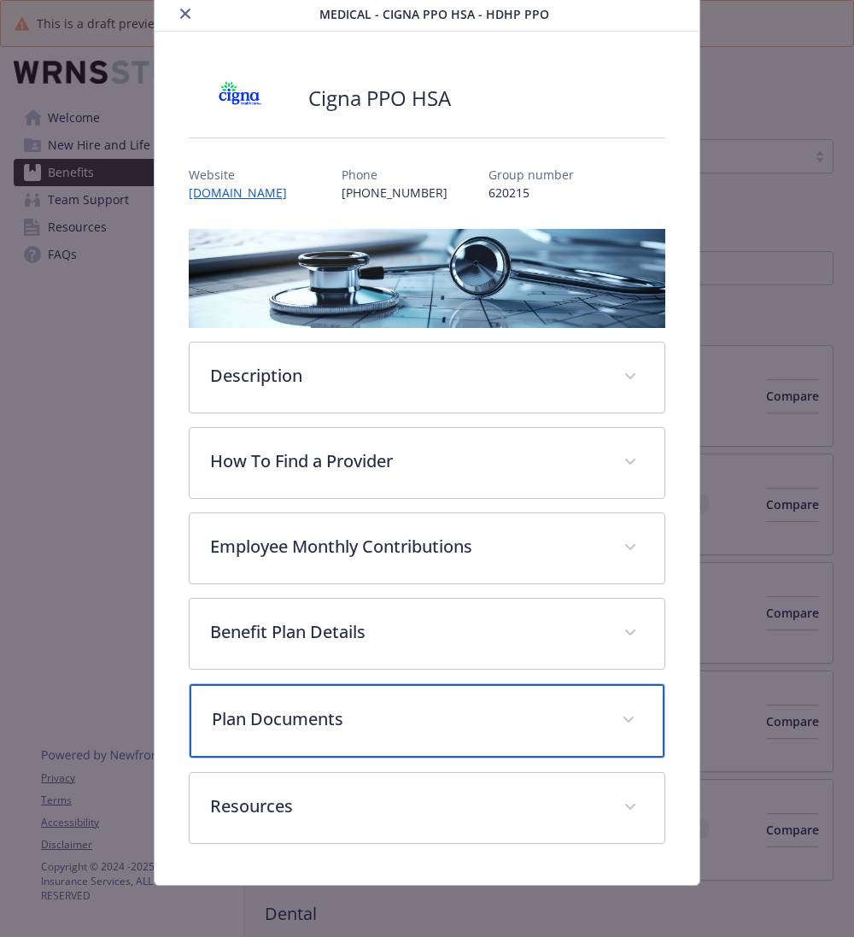
scroll to position [56, 0]
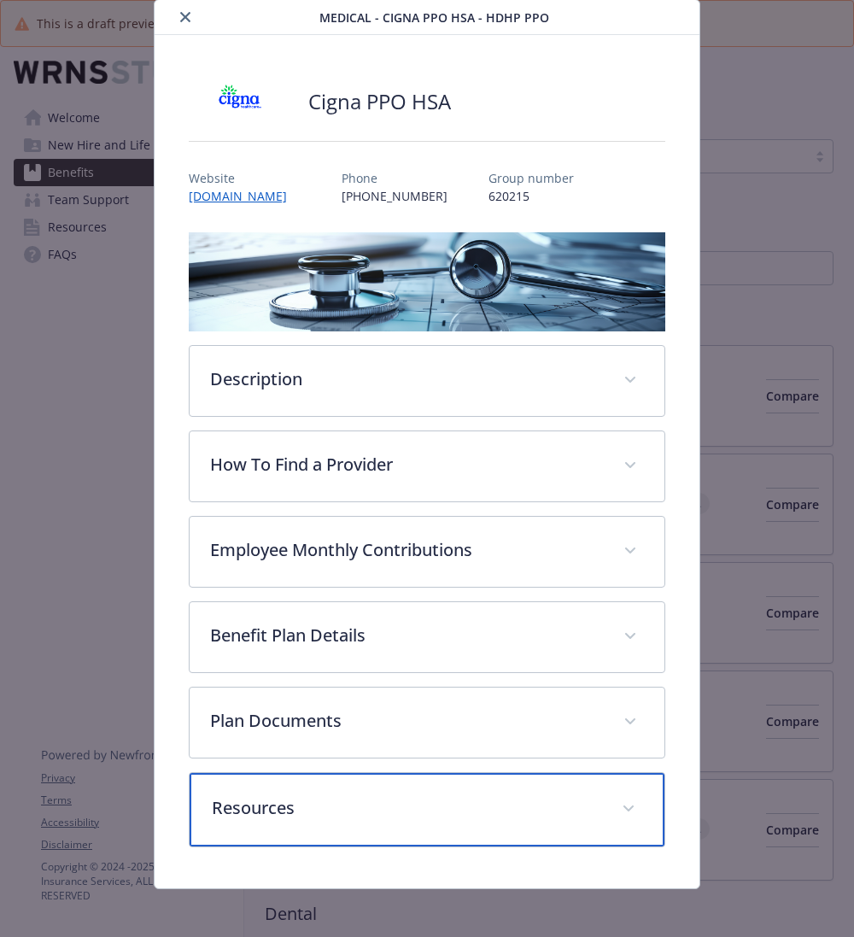
click at [367, 798] on p "Resources" at bounding box center [406, 808] width 389 height 26
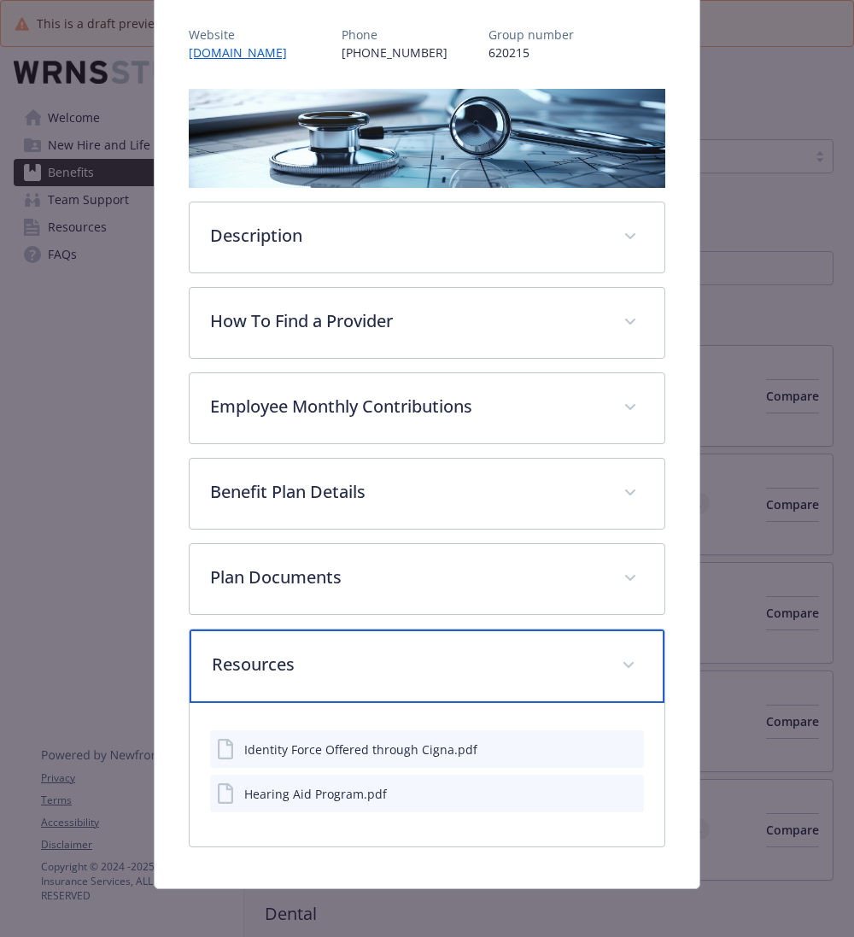
click at [483, 652] on p "Resources" at bounding box center [406, 665] width 389 height 26
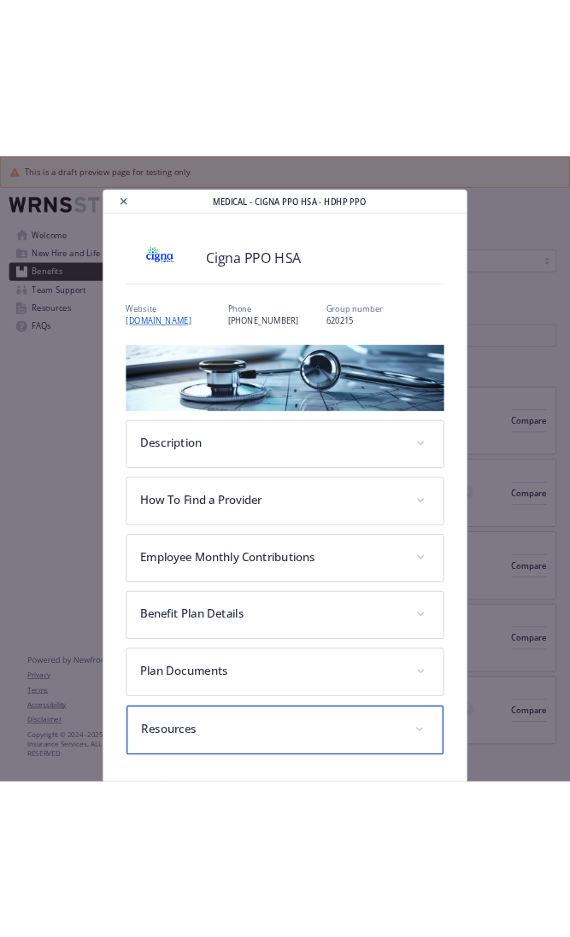
scroll to position [0, 0]
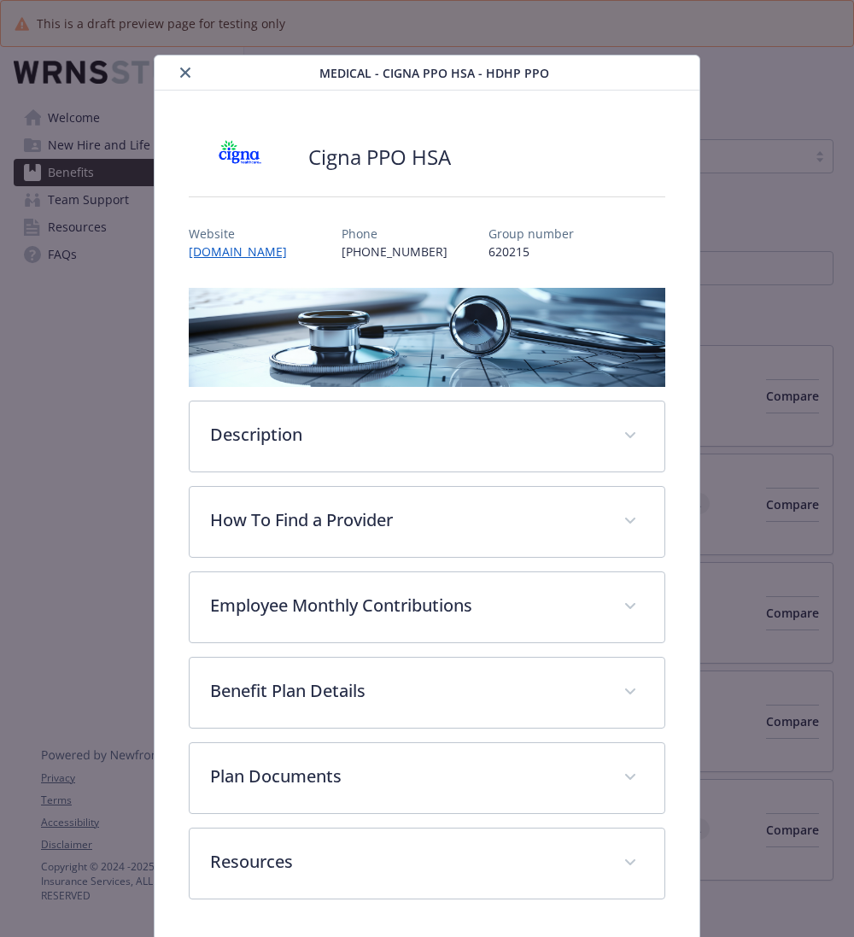
click at [186, 76] on icon "close" at bounding box center [185, 72] width 10 height 10
